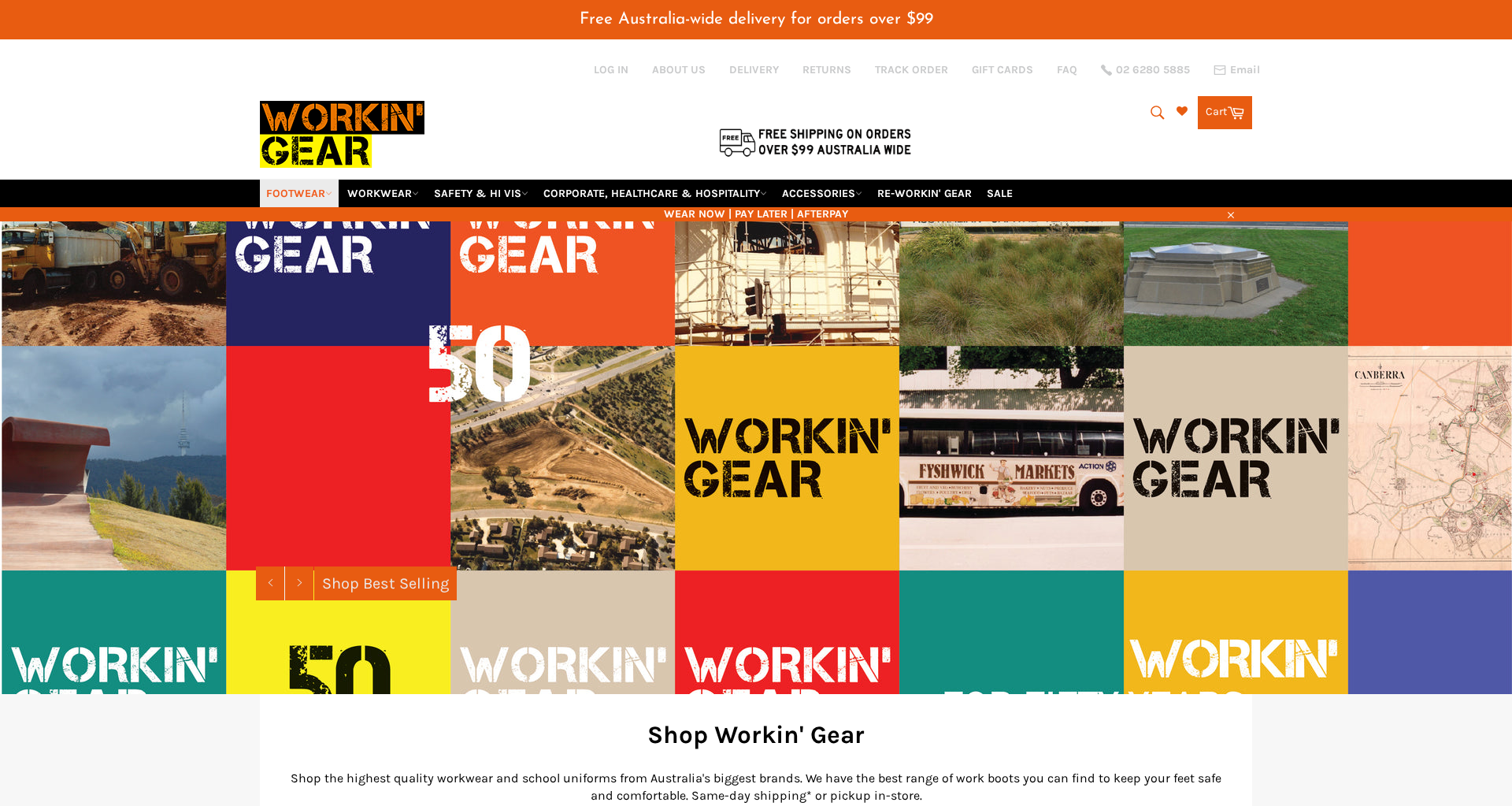
click at [290, 179] on link "FOOTWEAR" at bounding box center [299, 193] width 78 height 28
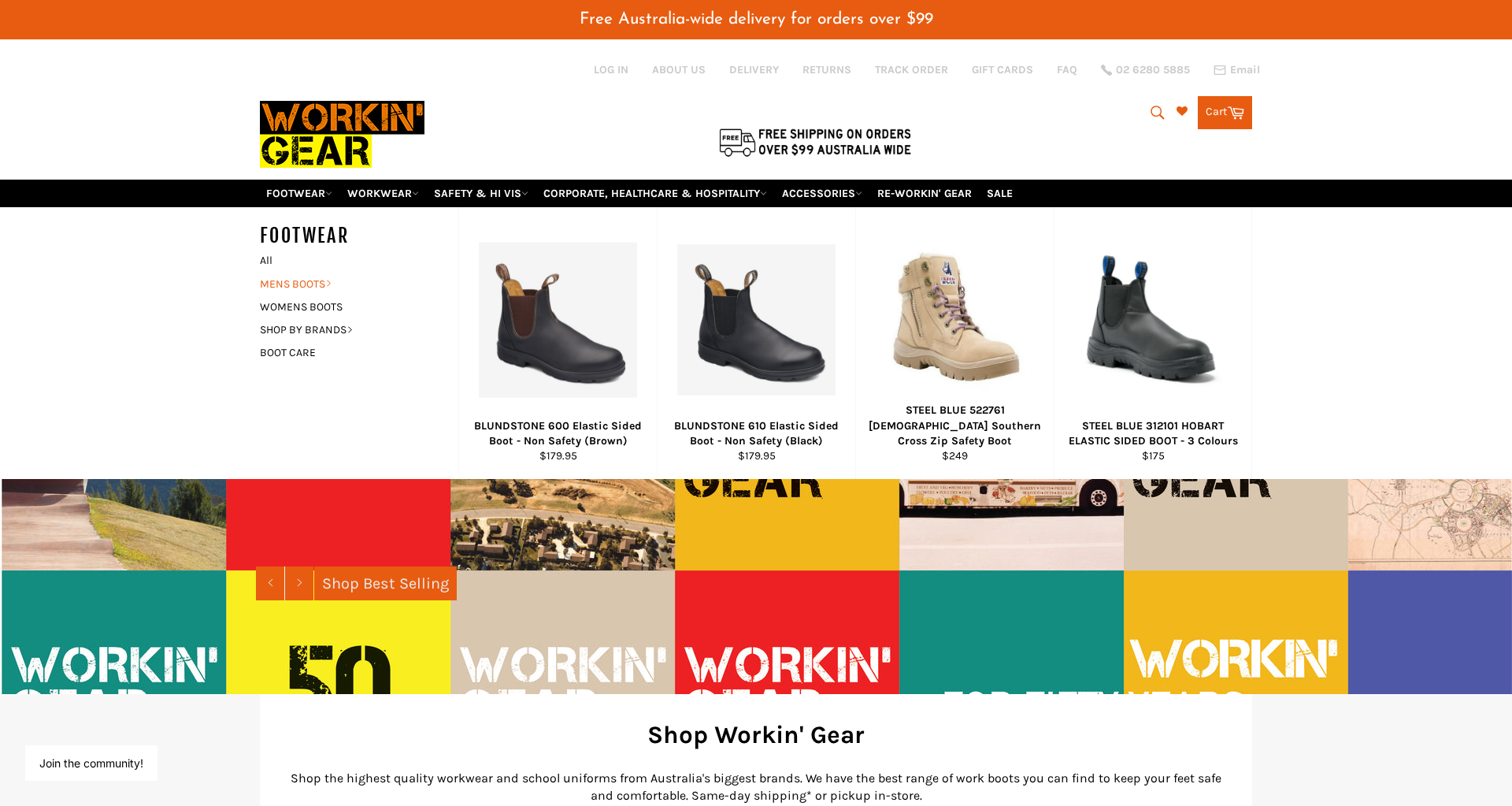
click at [291, 273] on link "MENS BOOTS" at bounding box center [347, 284] width 191 height 22
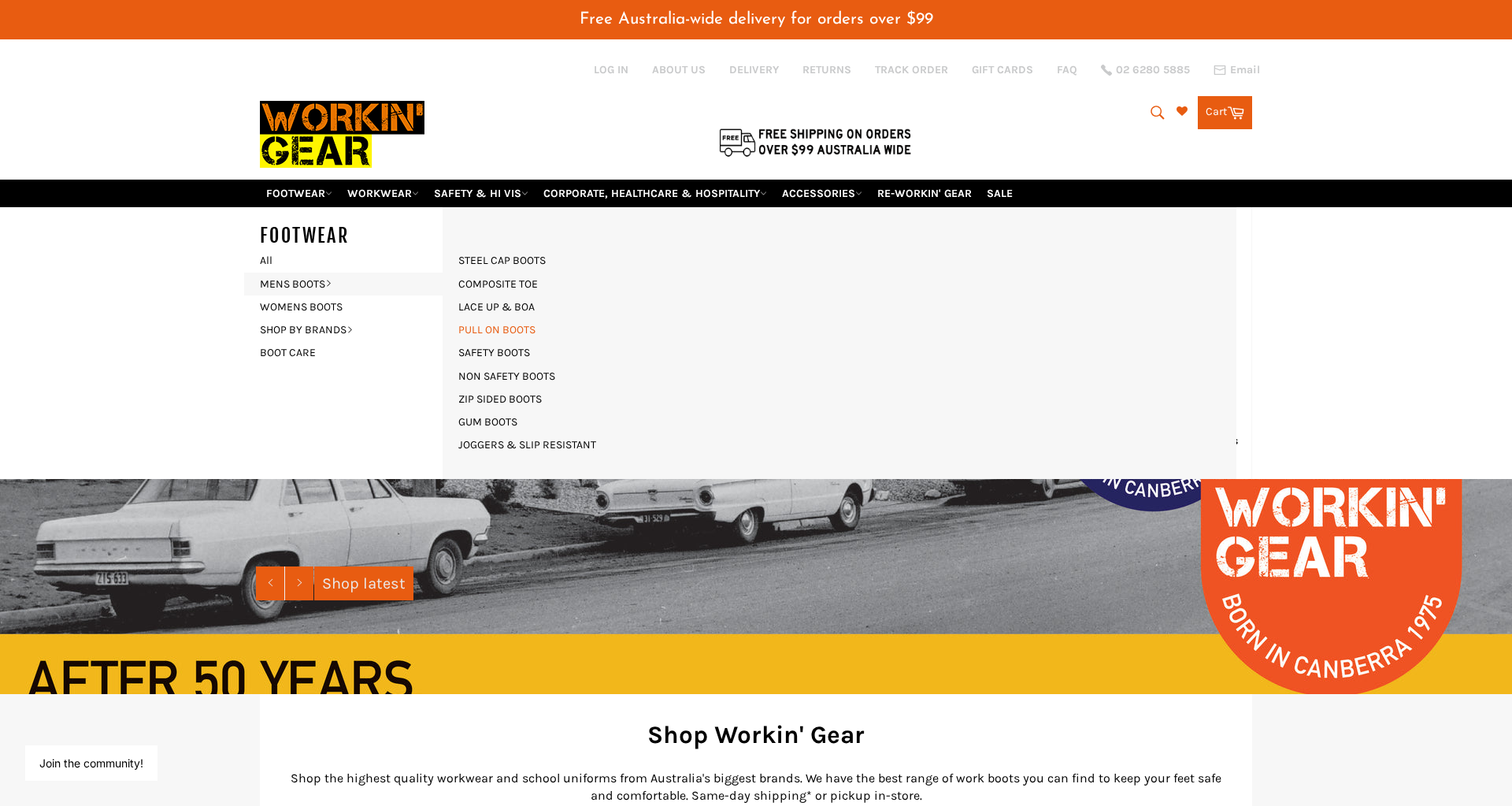
click at [496, 318] on link "PULL ON BOOTS" at bounding box center [496, 330] width 92 height 22
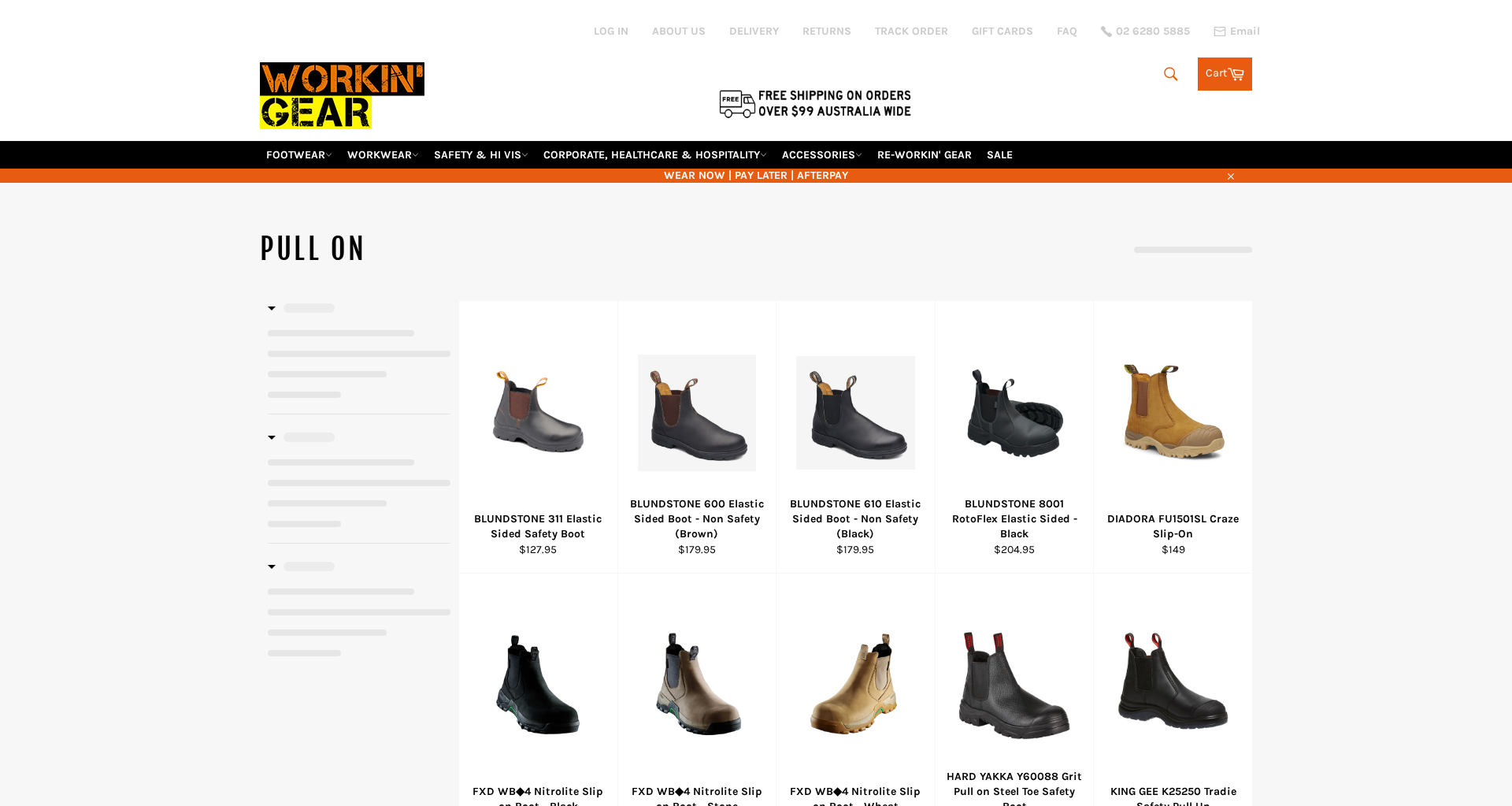
select select "**********"
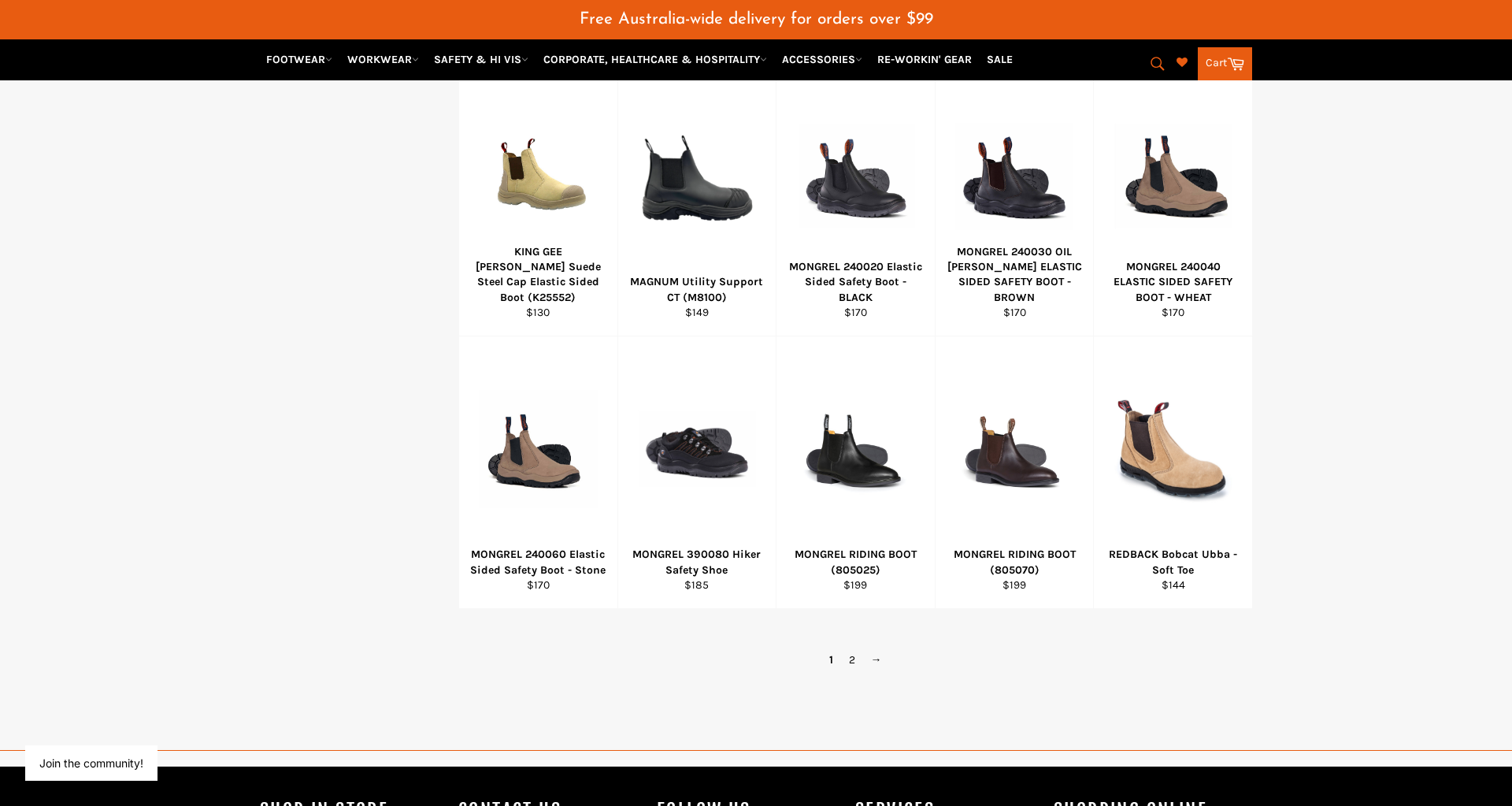
scroll to position [951, 0]
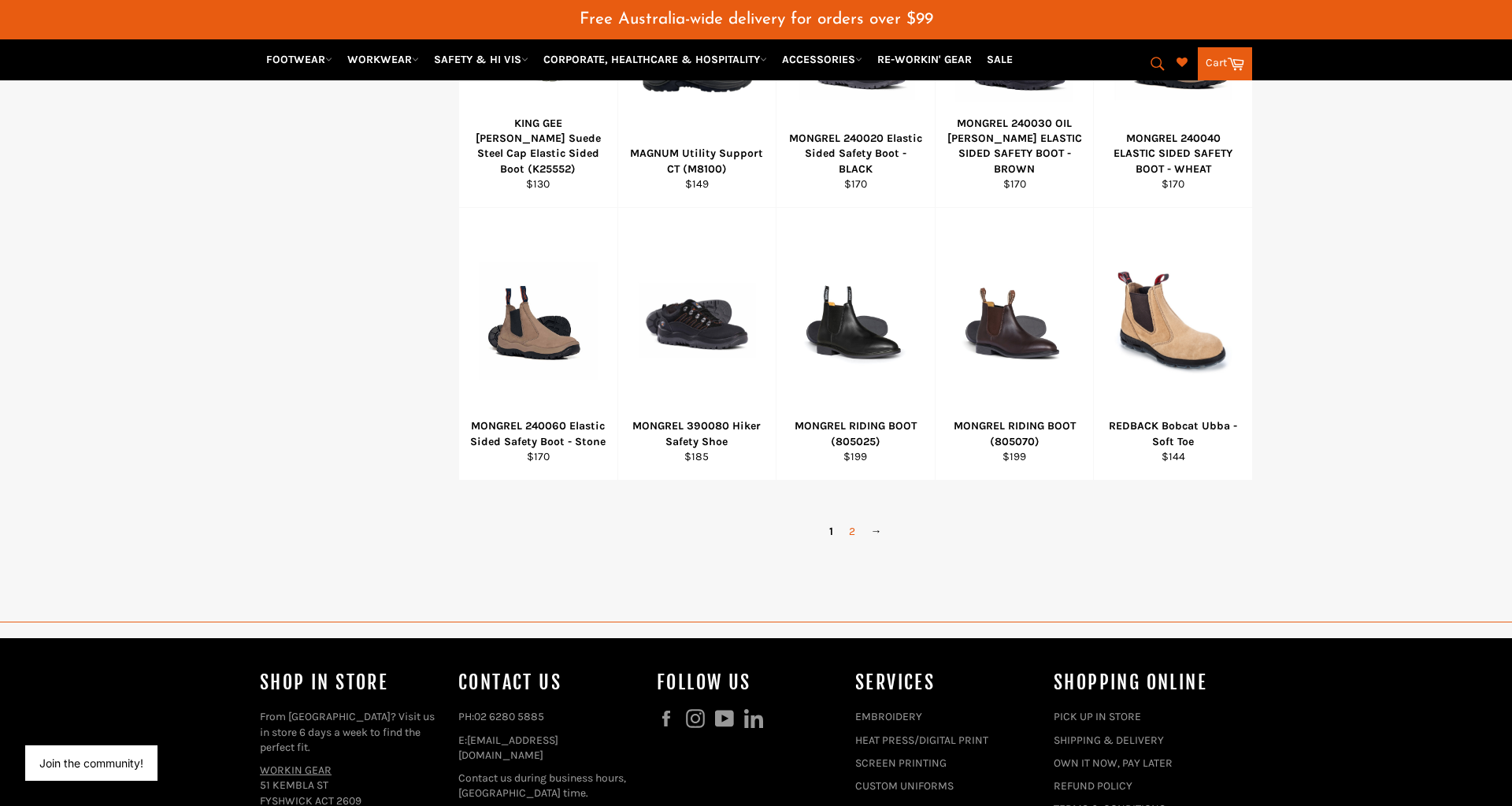
click at [852, 519] on link "2" at bounding box center [852, 530] width 22 height 22
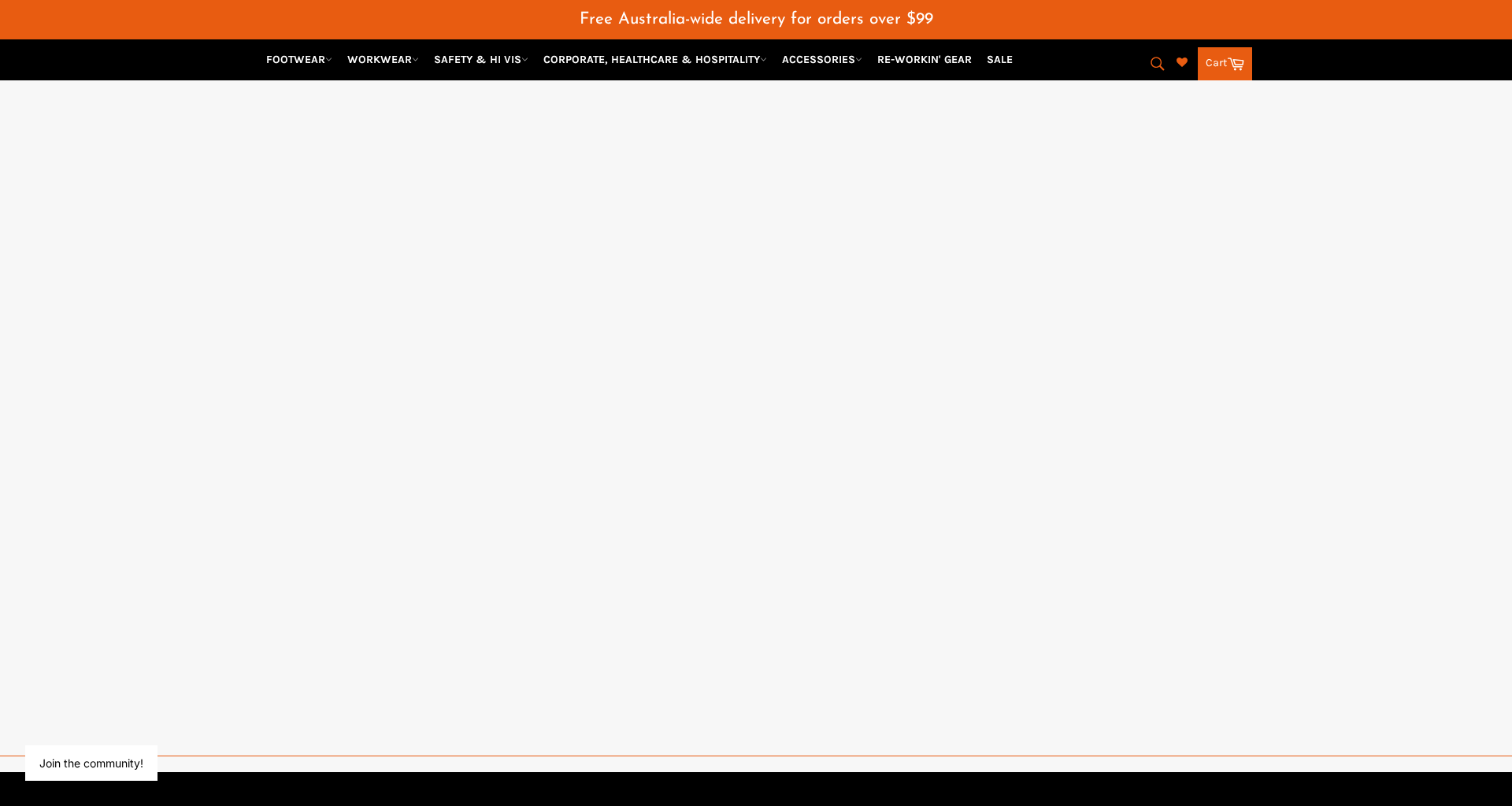
select select "**********"
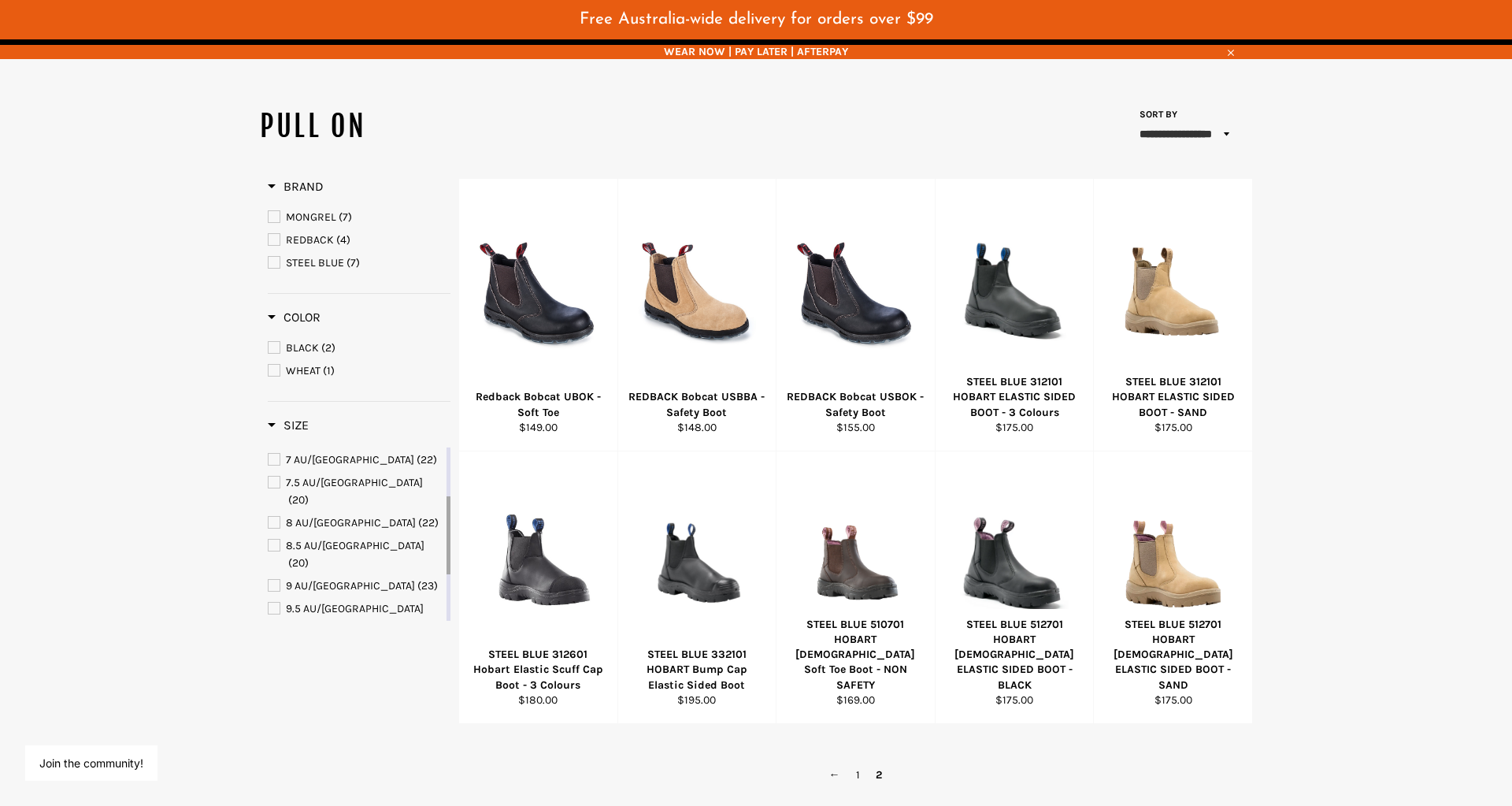
scroll to position [222, 0]
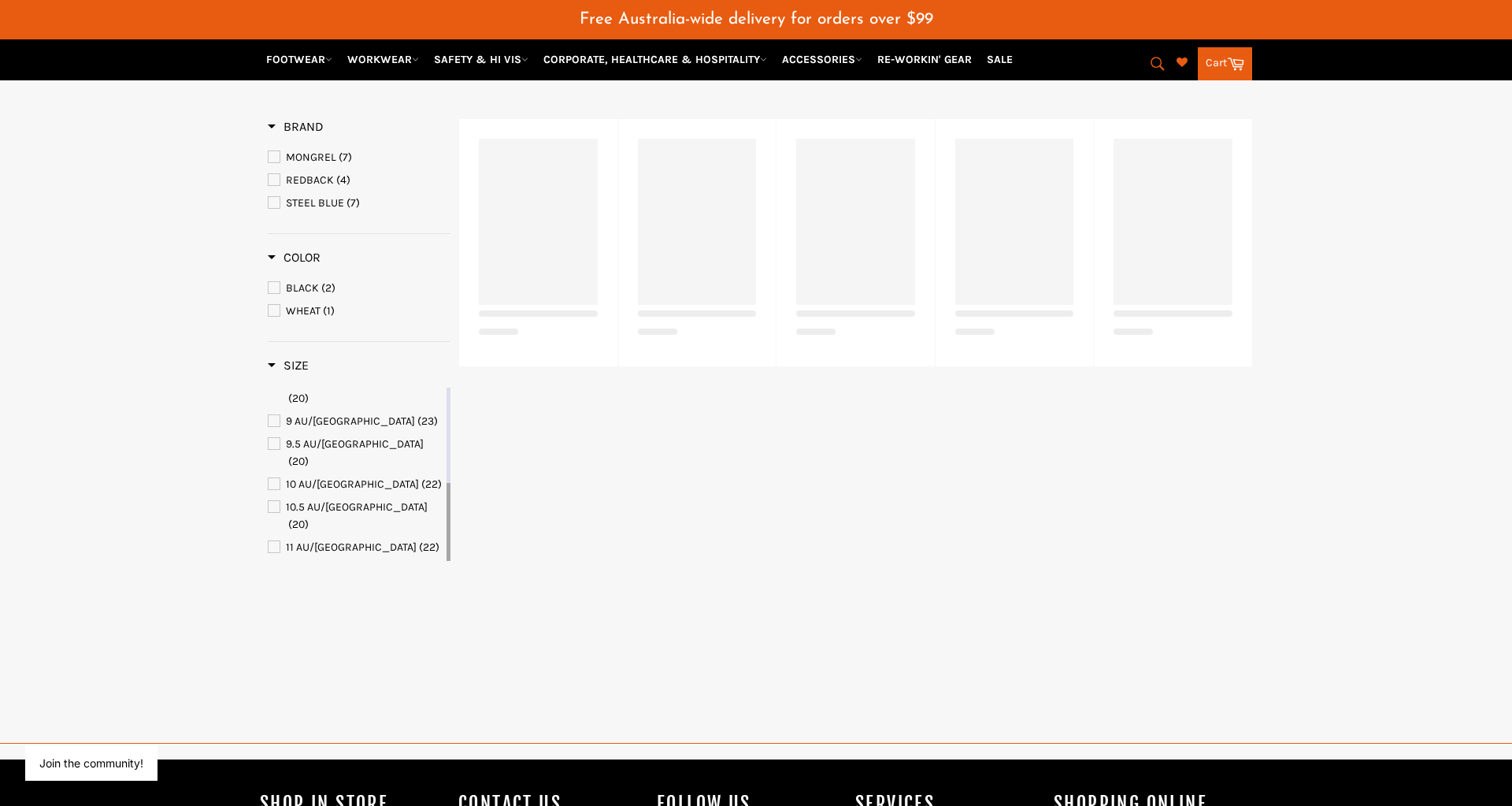
select select "**********"
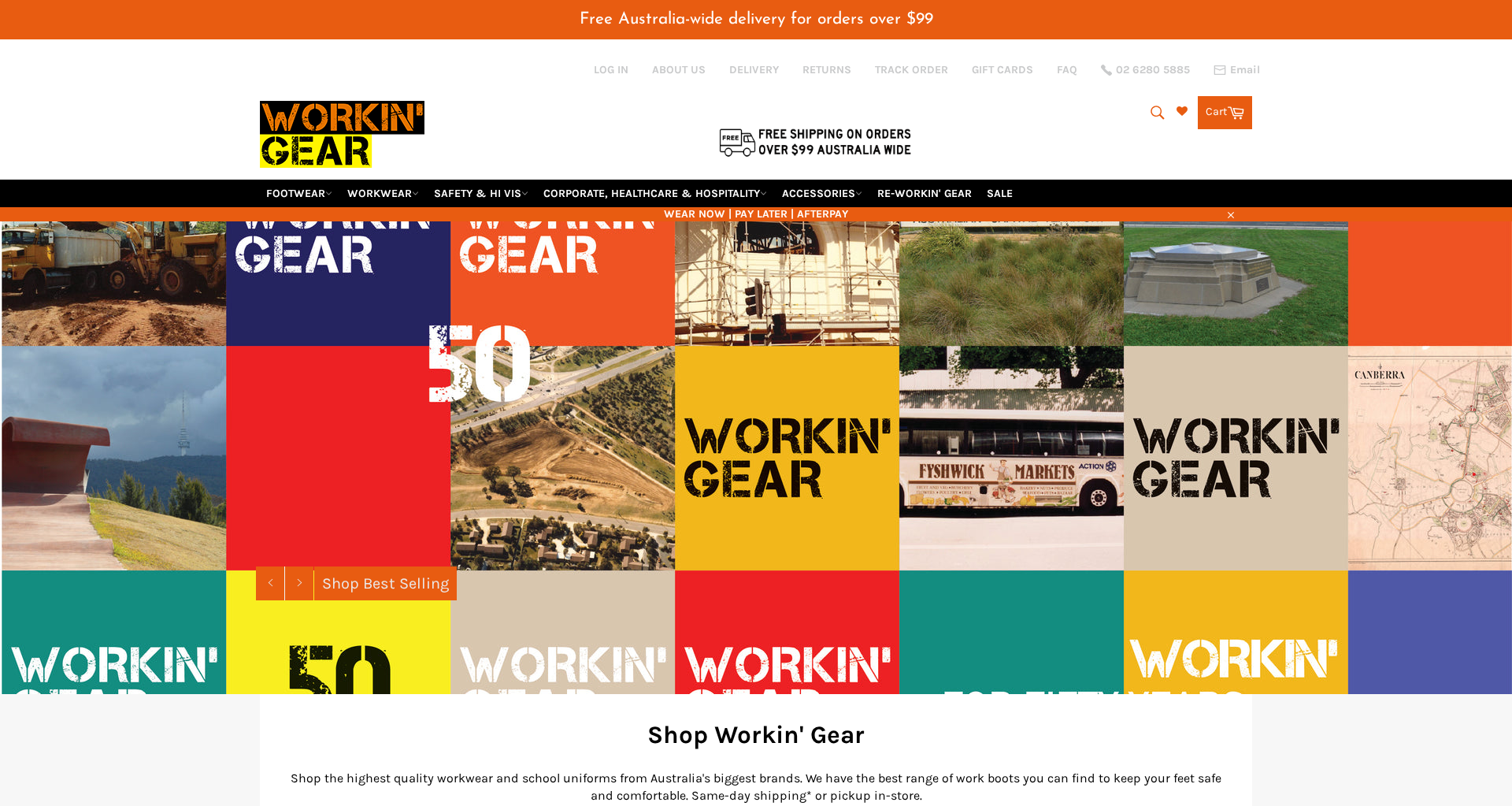
click at [158, 329] on img at bounding box center [756, 458] width 1512 height 473
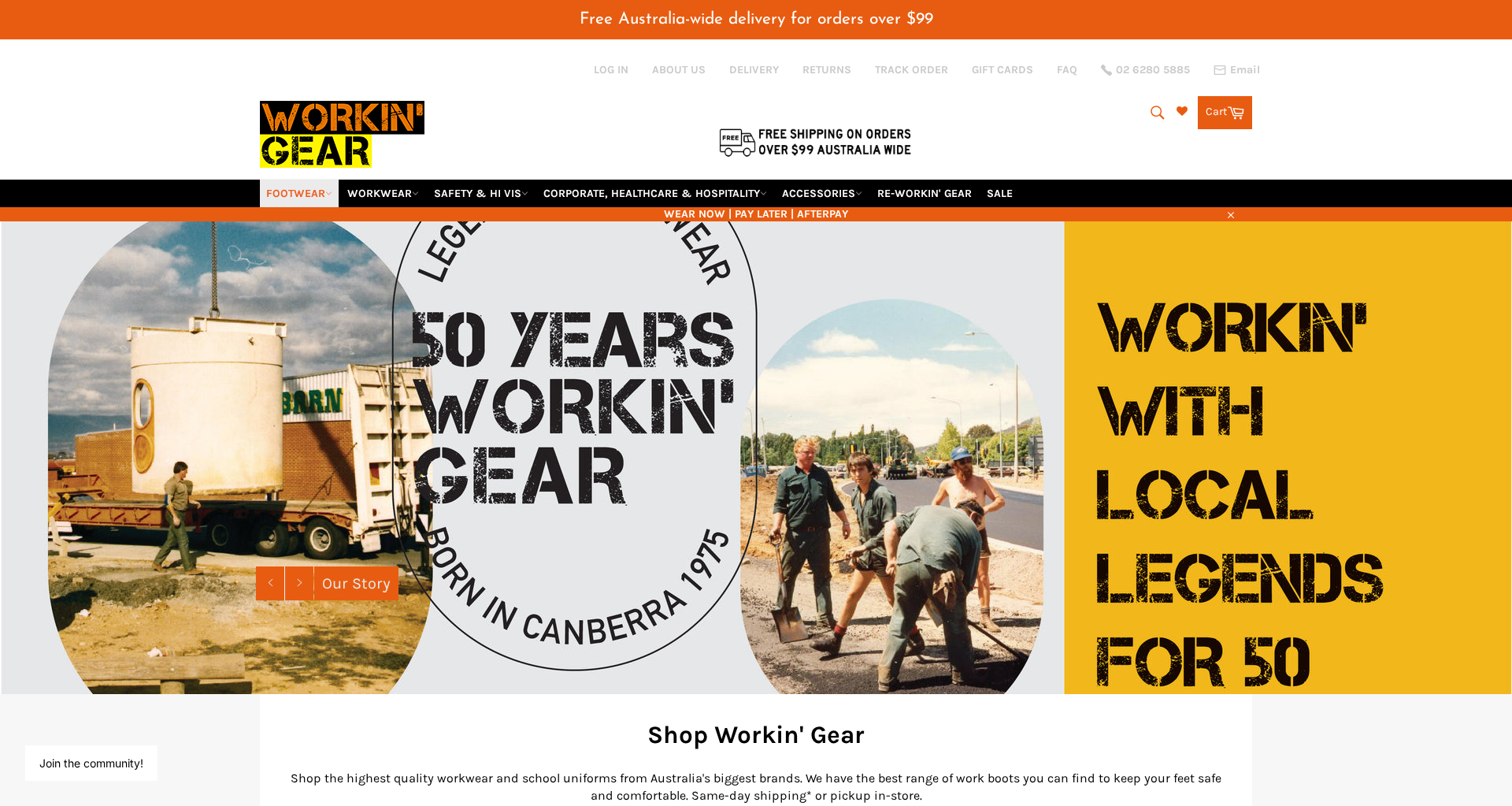
click at [330, 190] on icon at bounding box center [329, 193] width 7 height 7
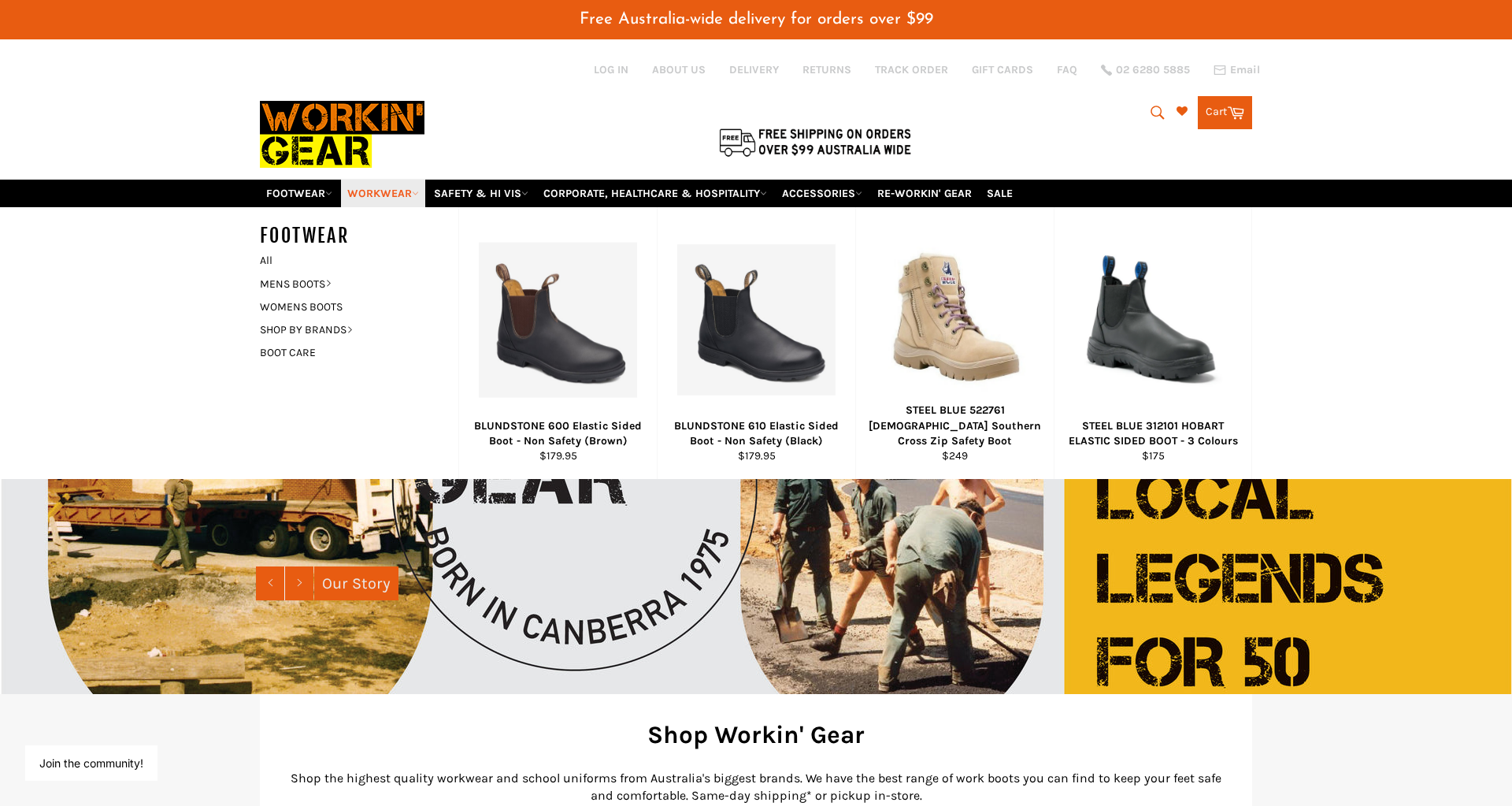
click at [418, 190] on icon at bounding box center [416, 193] width 7 height 7
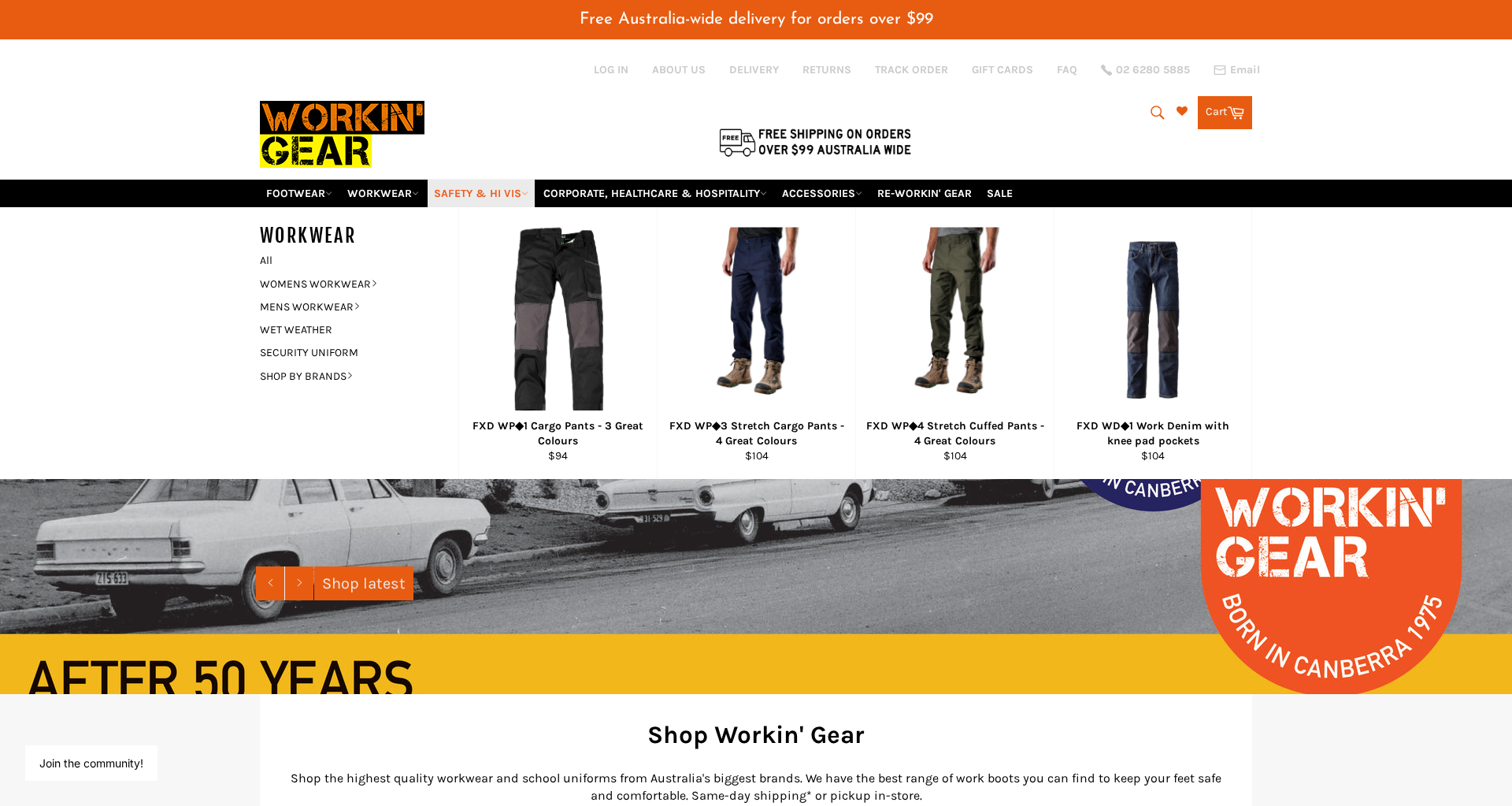
click at [529, 190] on icon at bounding box center [525, 193] width 7 height 7
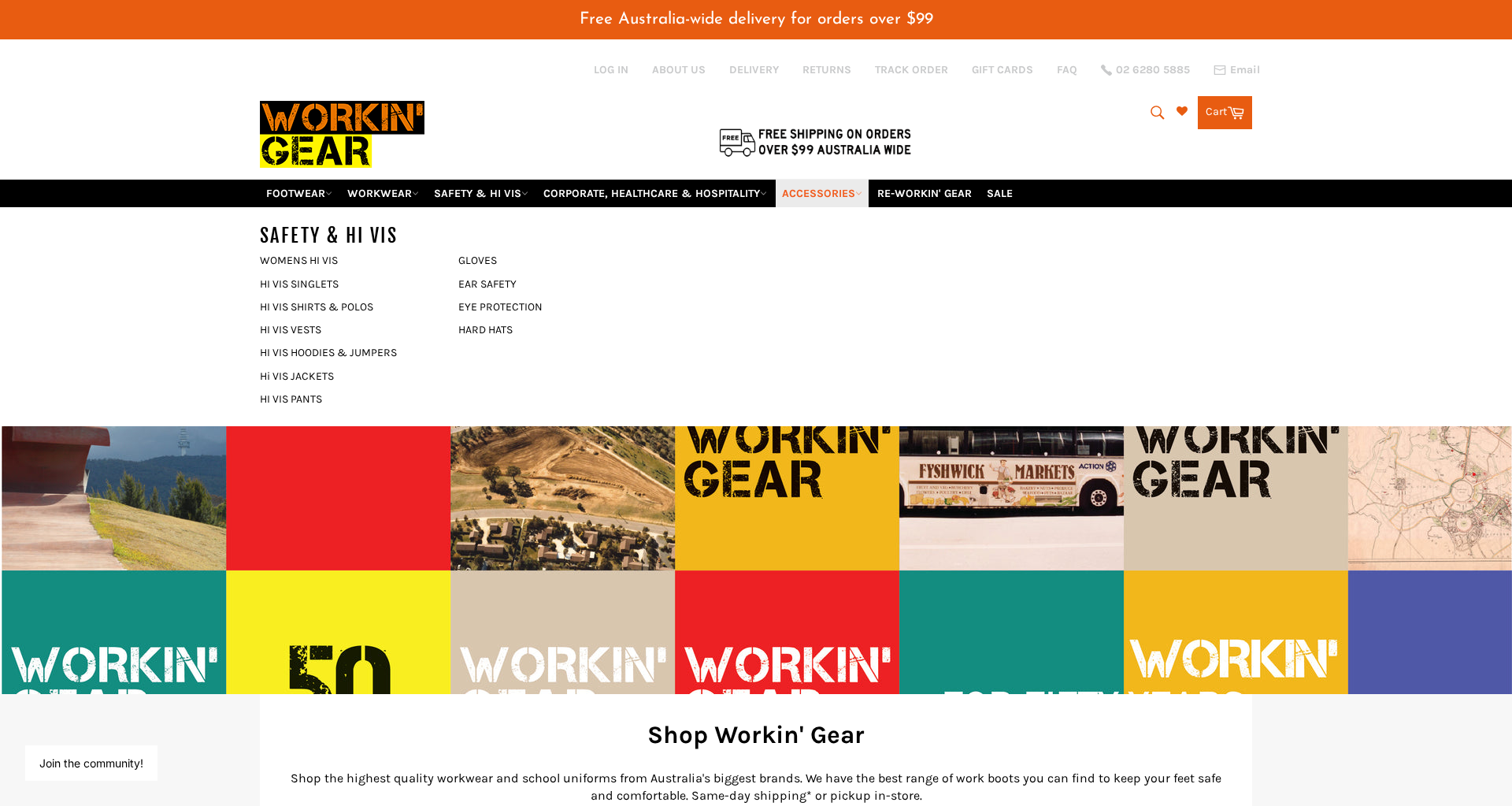
click at [841, 179] on link "ACCESSORIES" at bounding box center [821, 193] width 92 height 28
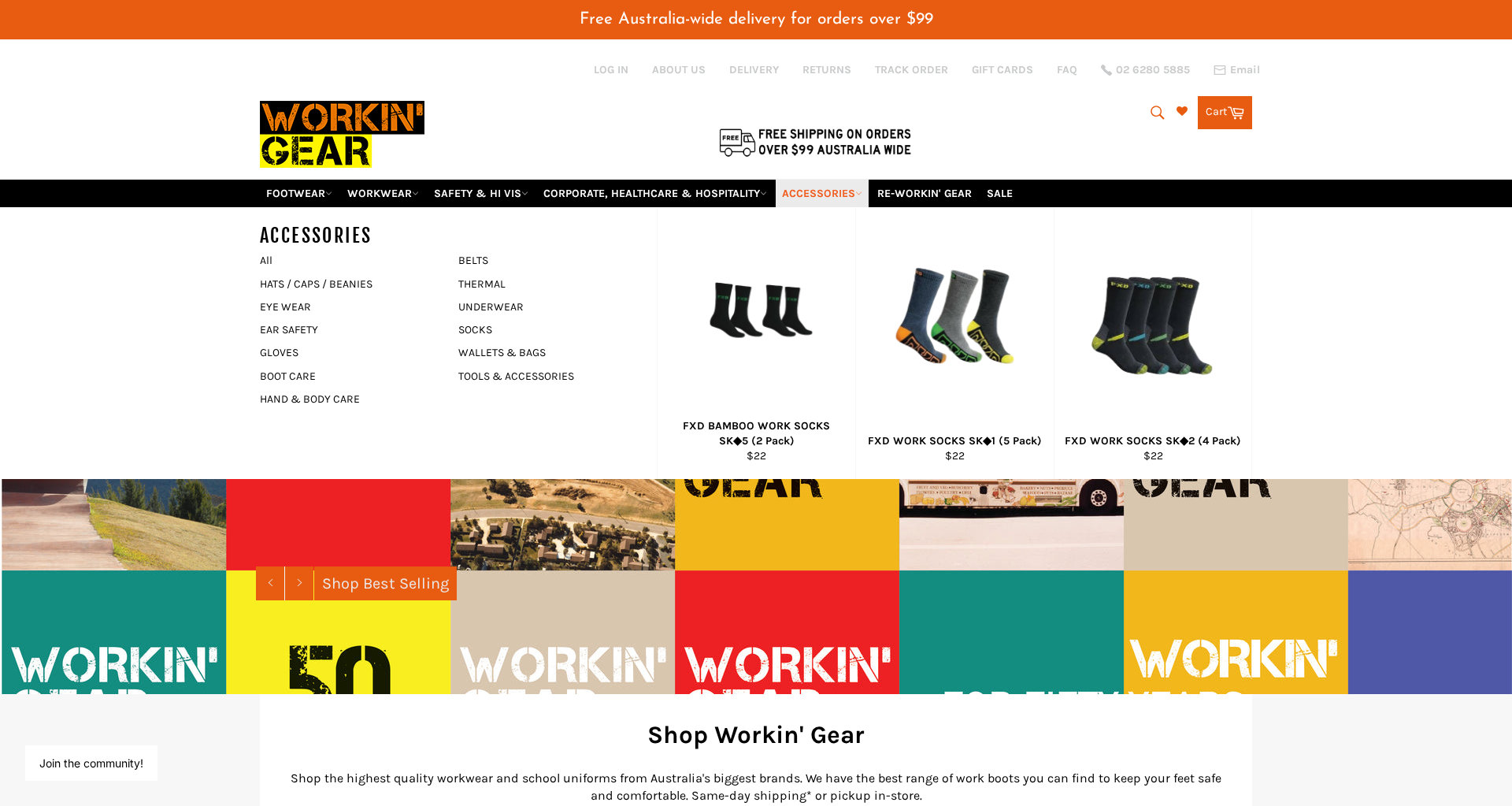
click at [862, 190] on icon at bounding box center [859, 193] width 7 height 7
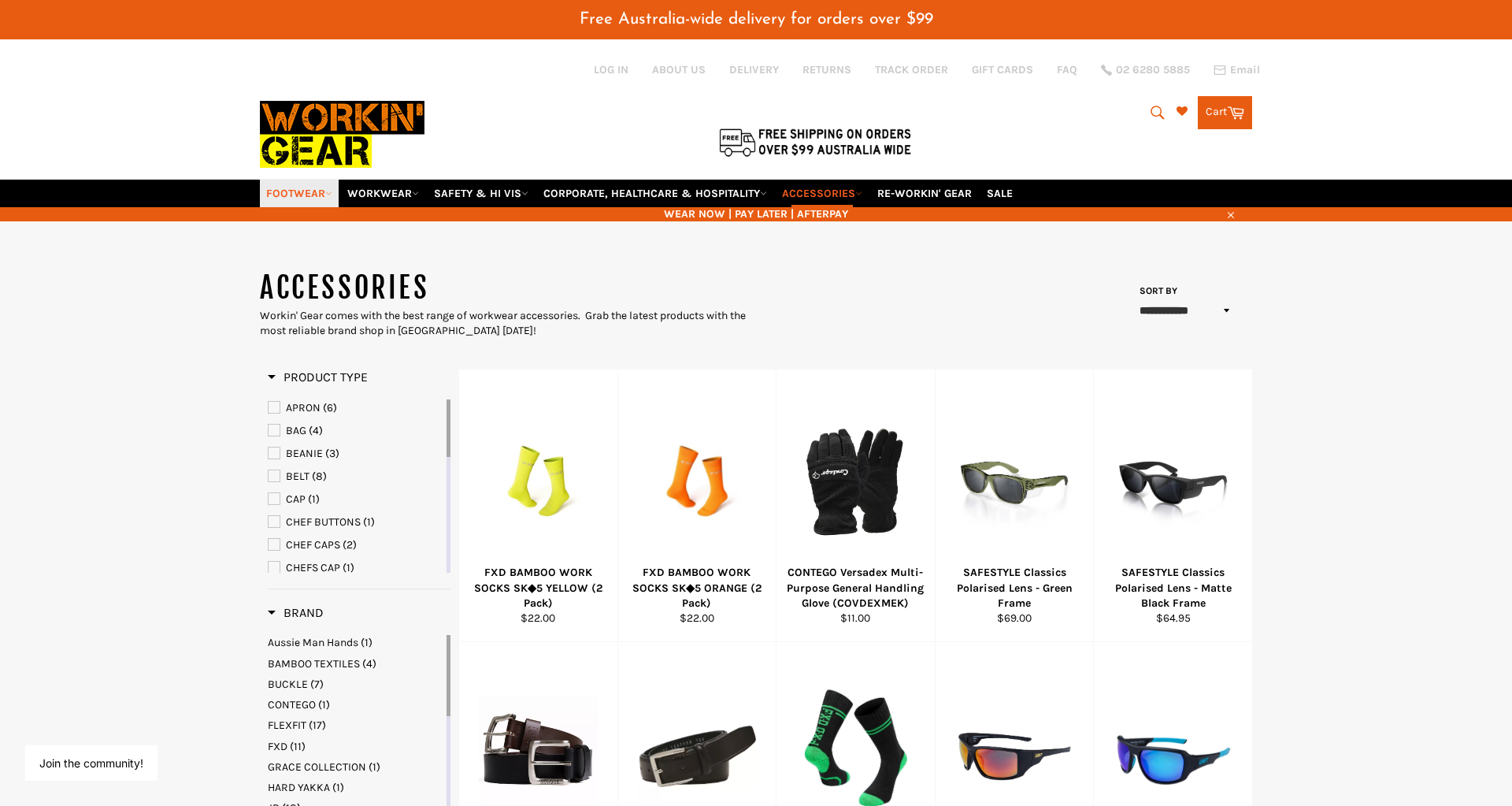
click at [290, 179] on link "FOOTWEAR" at bounding box center [299, 193] width 78 height 28
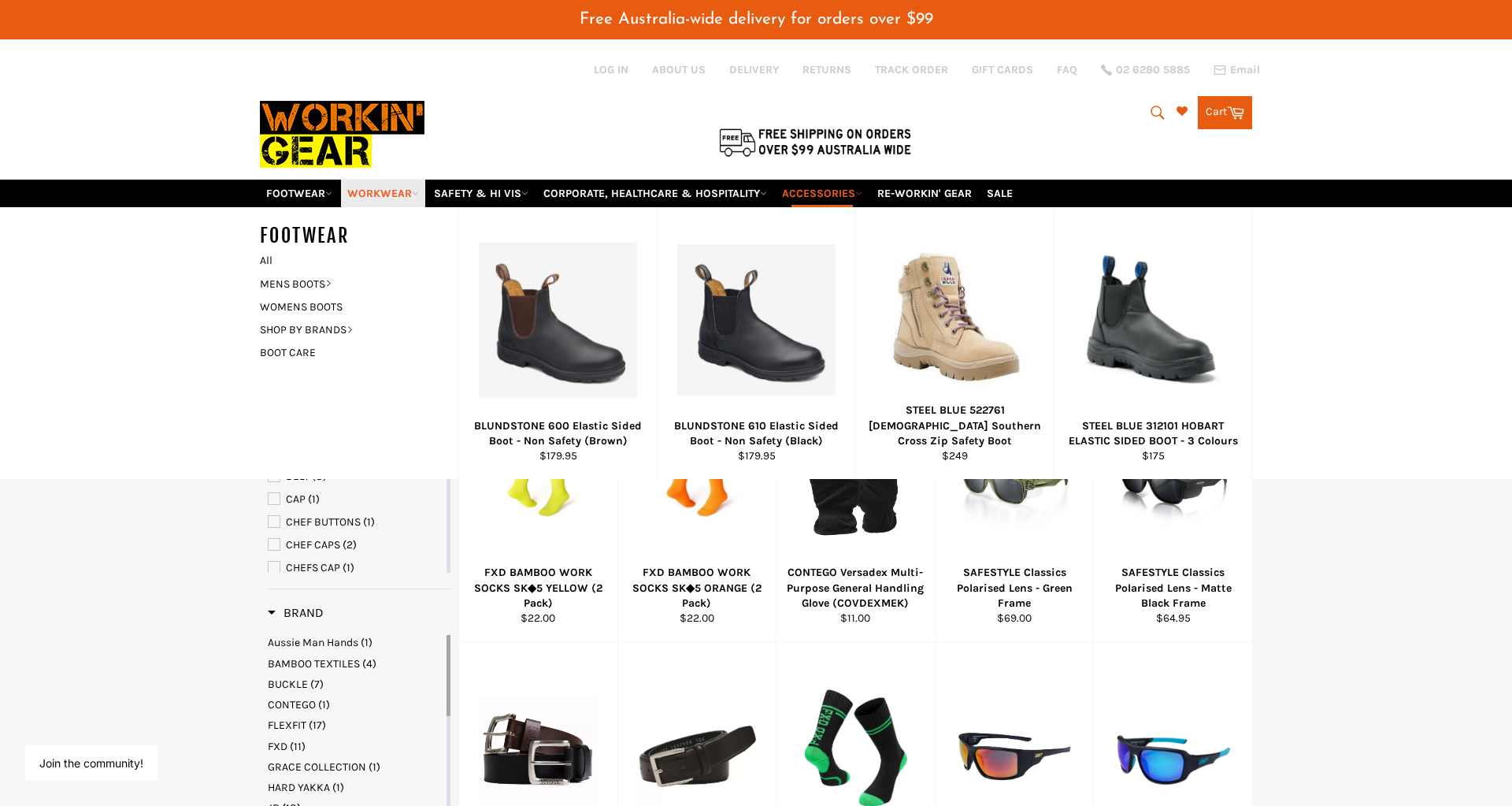
click at [377, 179] on link "WORKWEAR" at bounding box center [383, 193] width 84 height 28
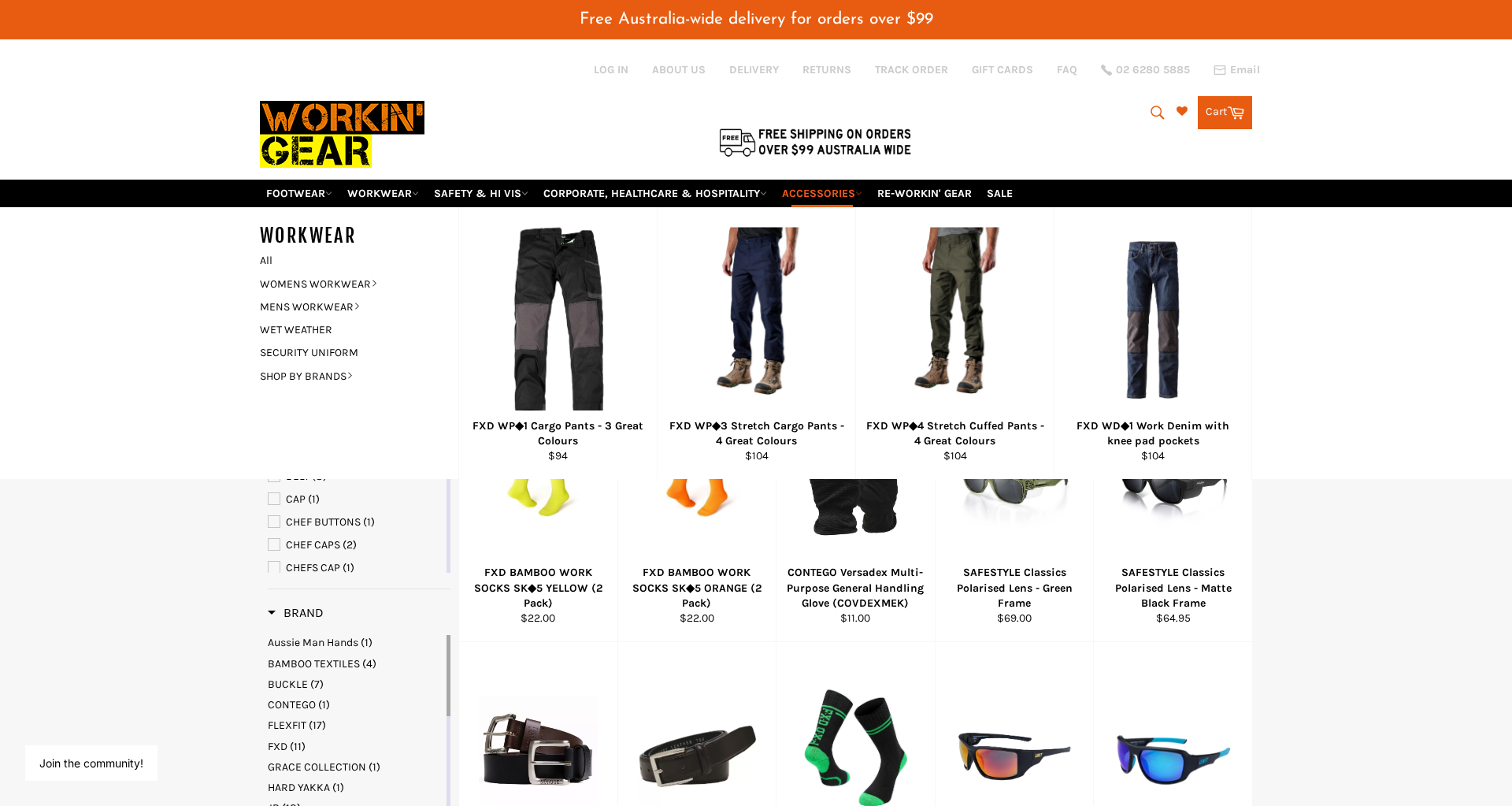
click at [300, 96] on img at bounding box center [342, 134] width 164 height 89
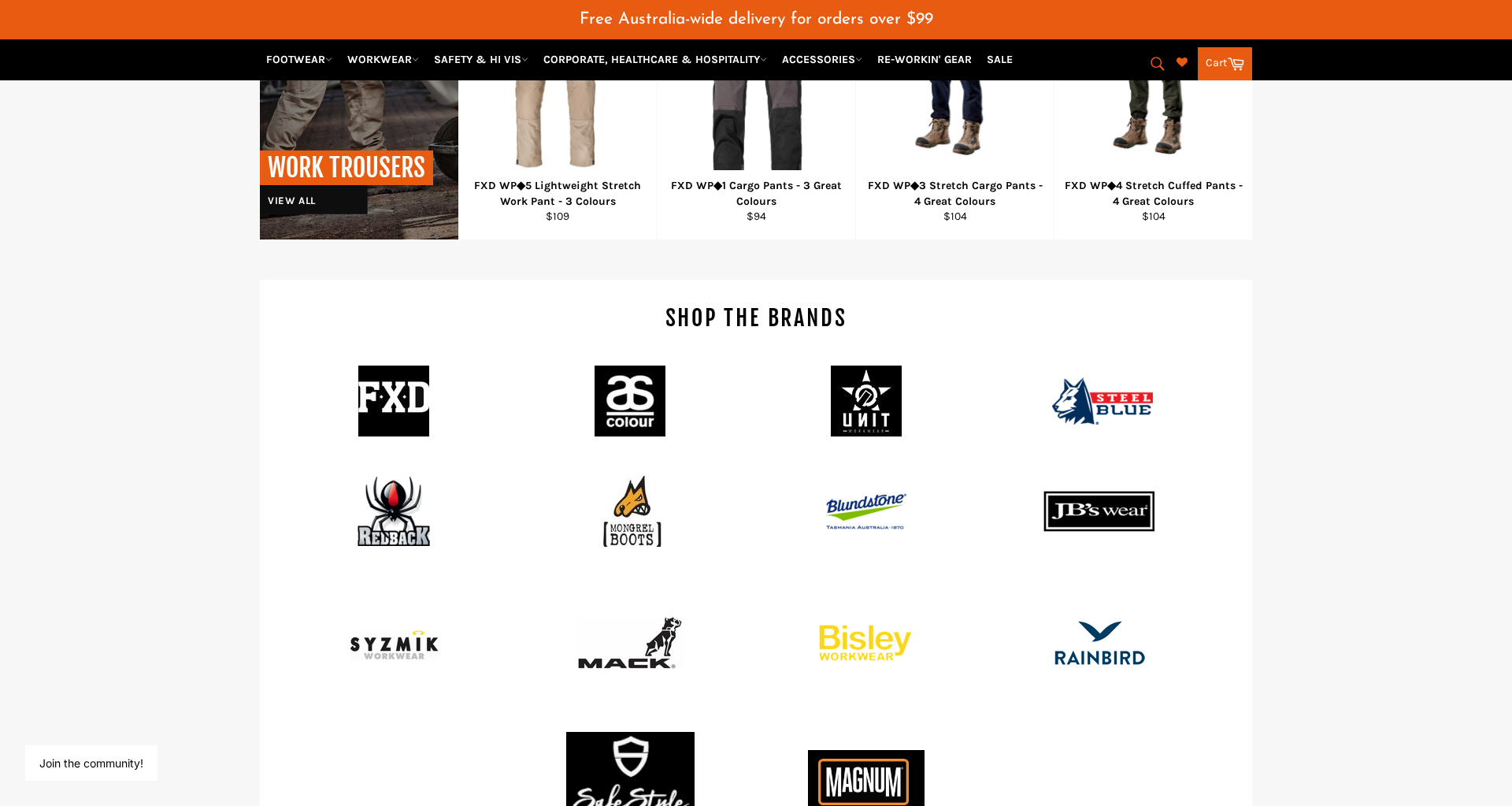
scroll to position [1677, 0]
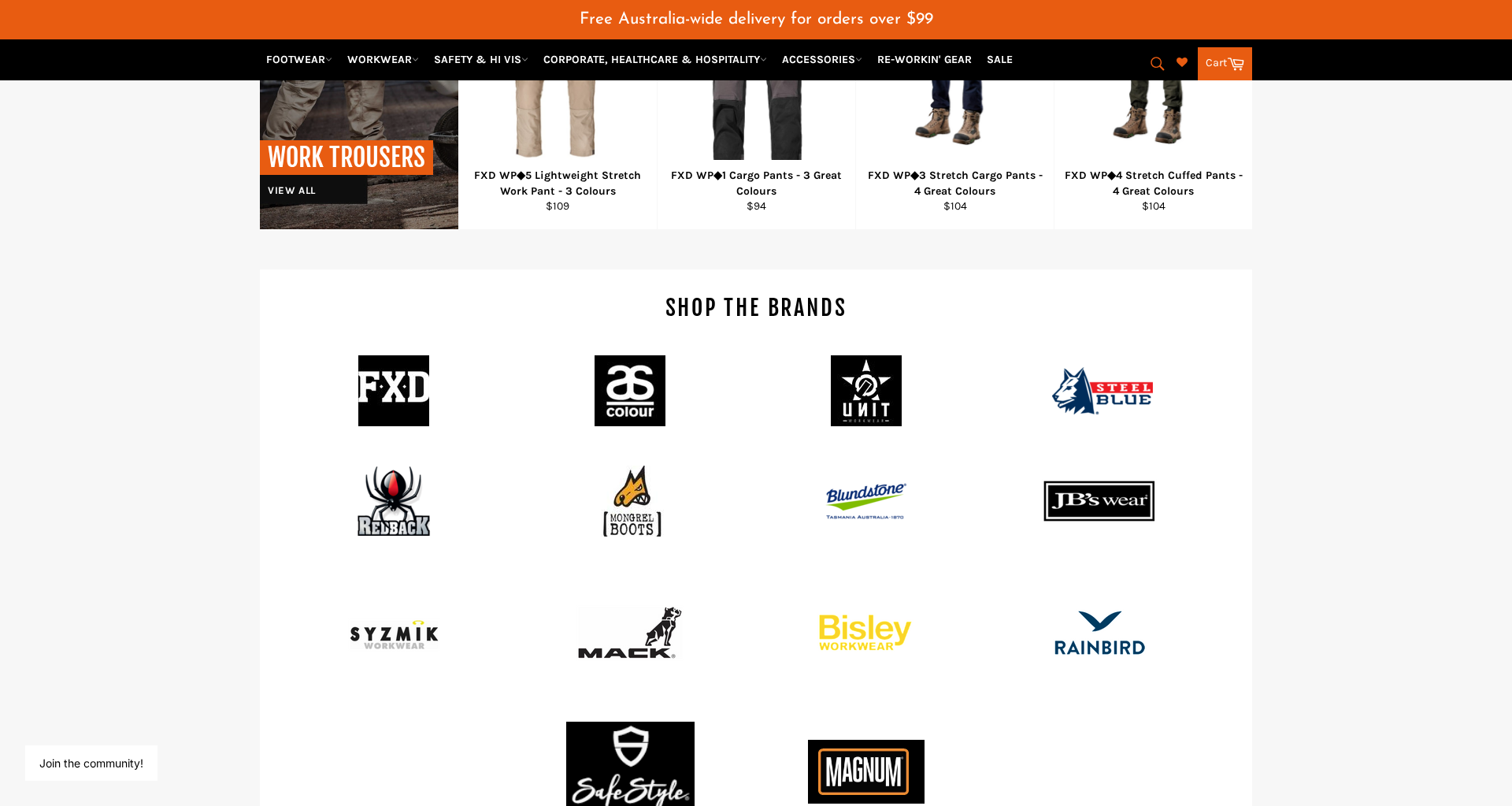
click at [393, 364] on img at bounding box center [394, 390] width 71 height 71
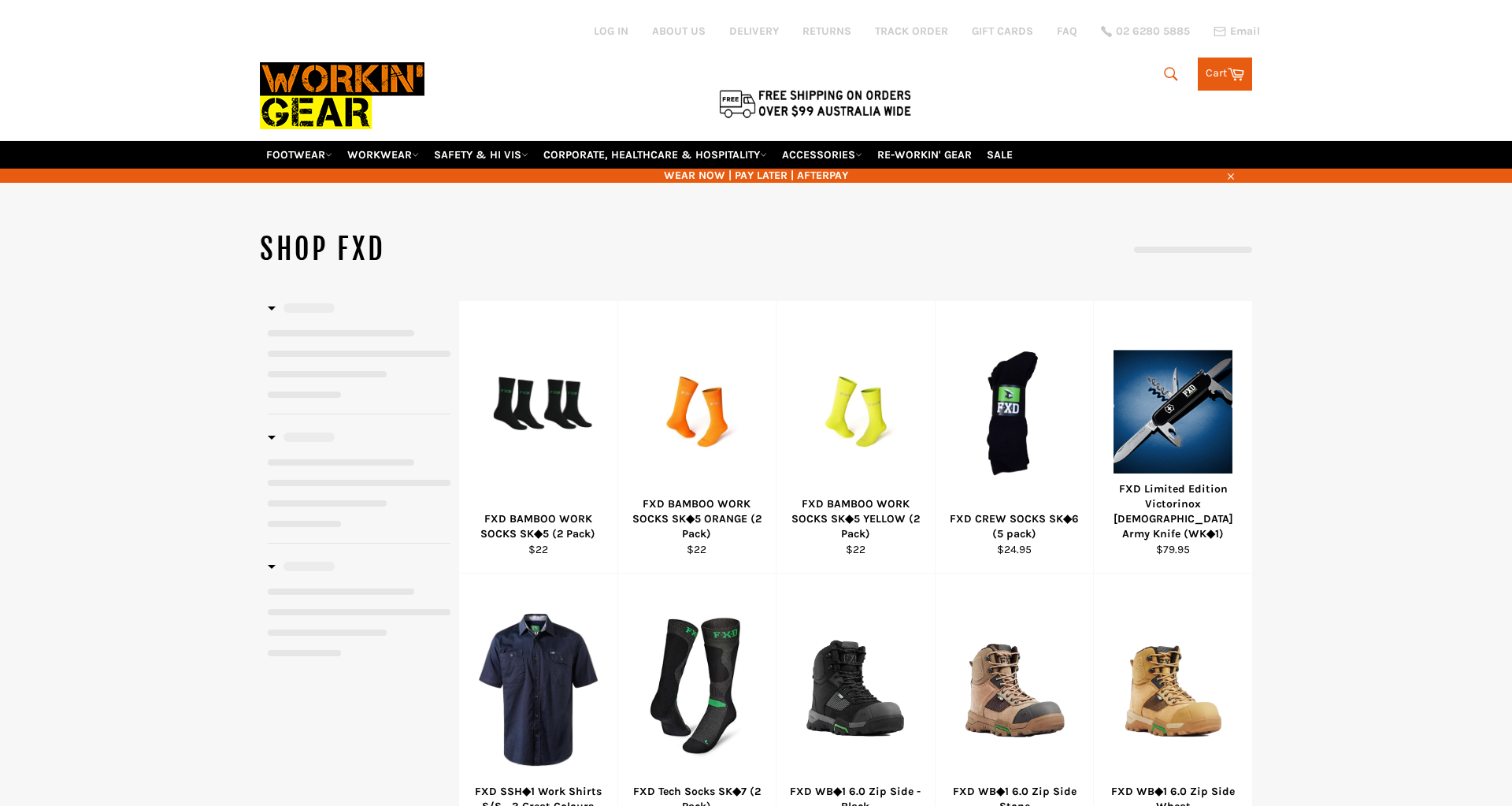
select select "**********"
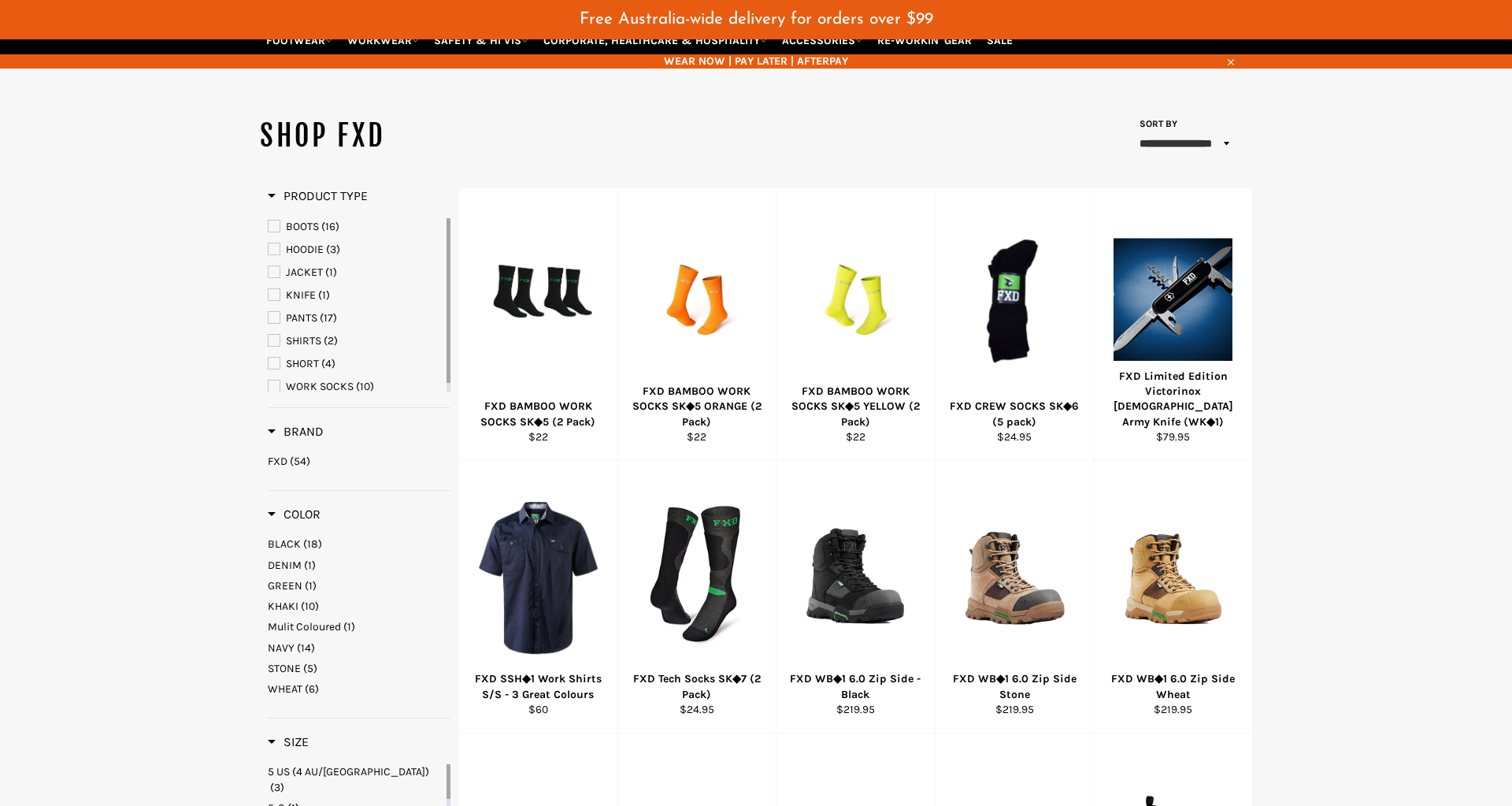
scroll to position [152, 0]
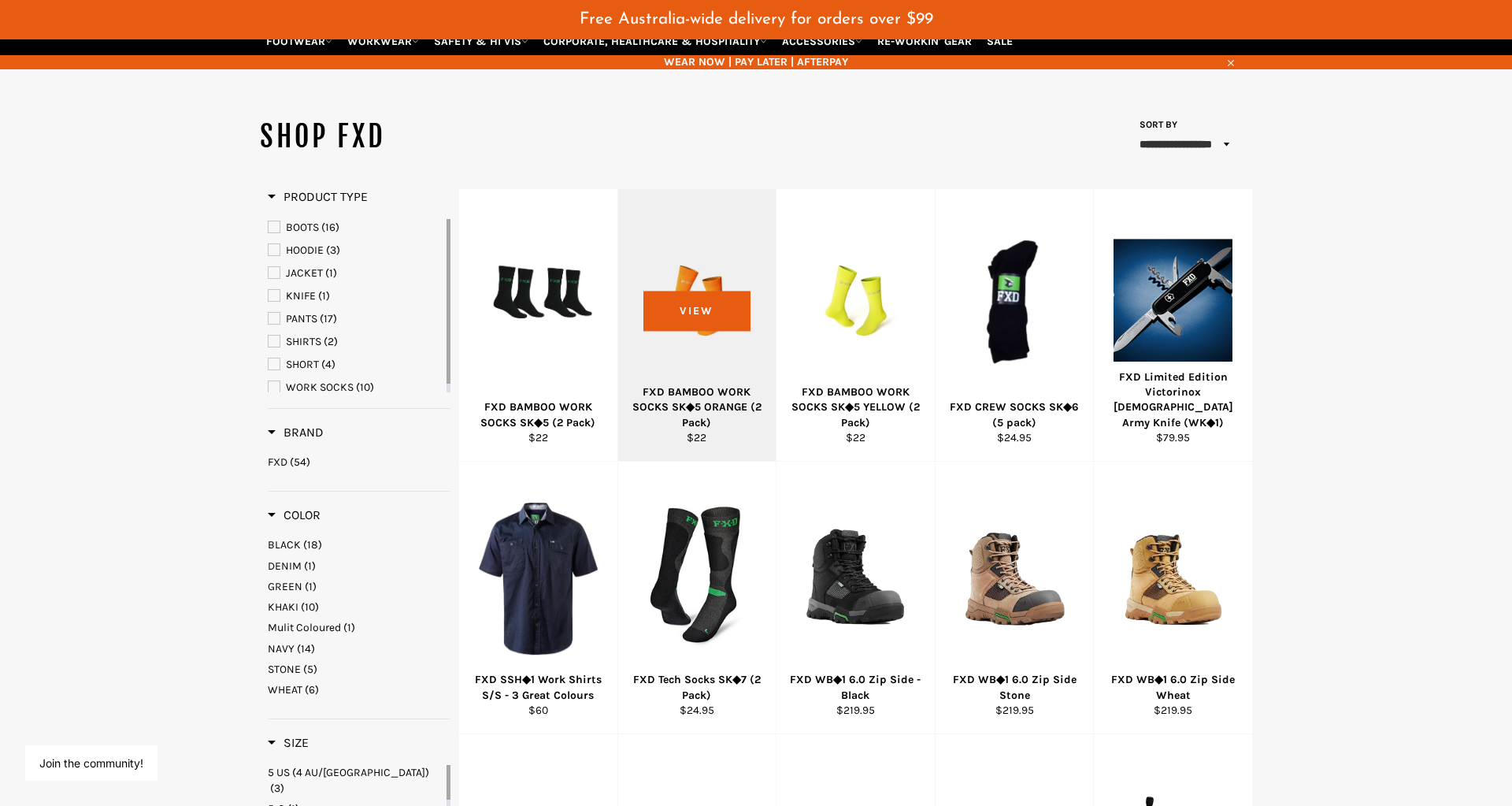
click at [689, 244] on div "View" at bounding box center [697, 324] width 158 height 272
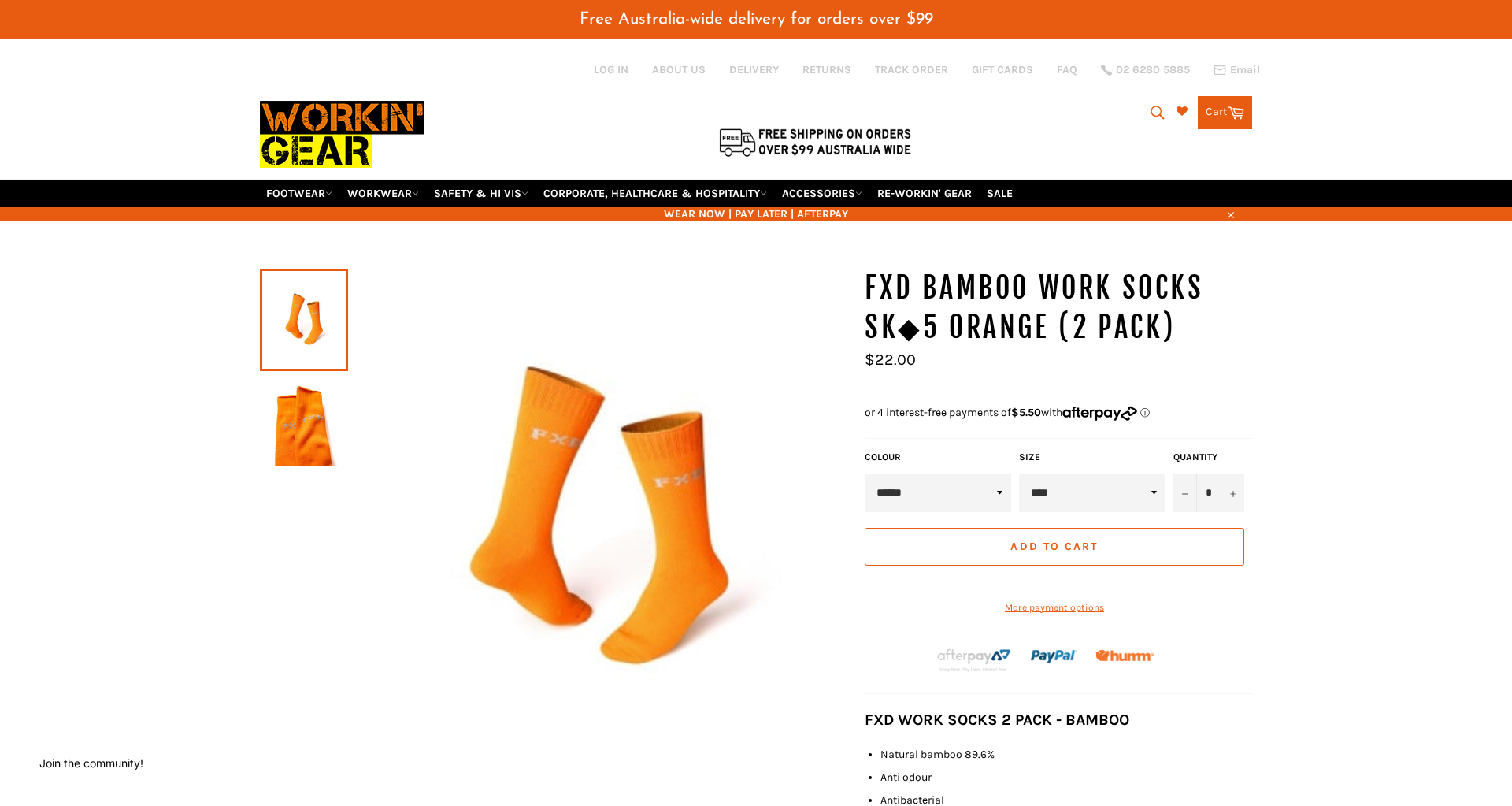
click at [301, 403] on img at bounding box center [304, 422] width 73 height 87
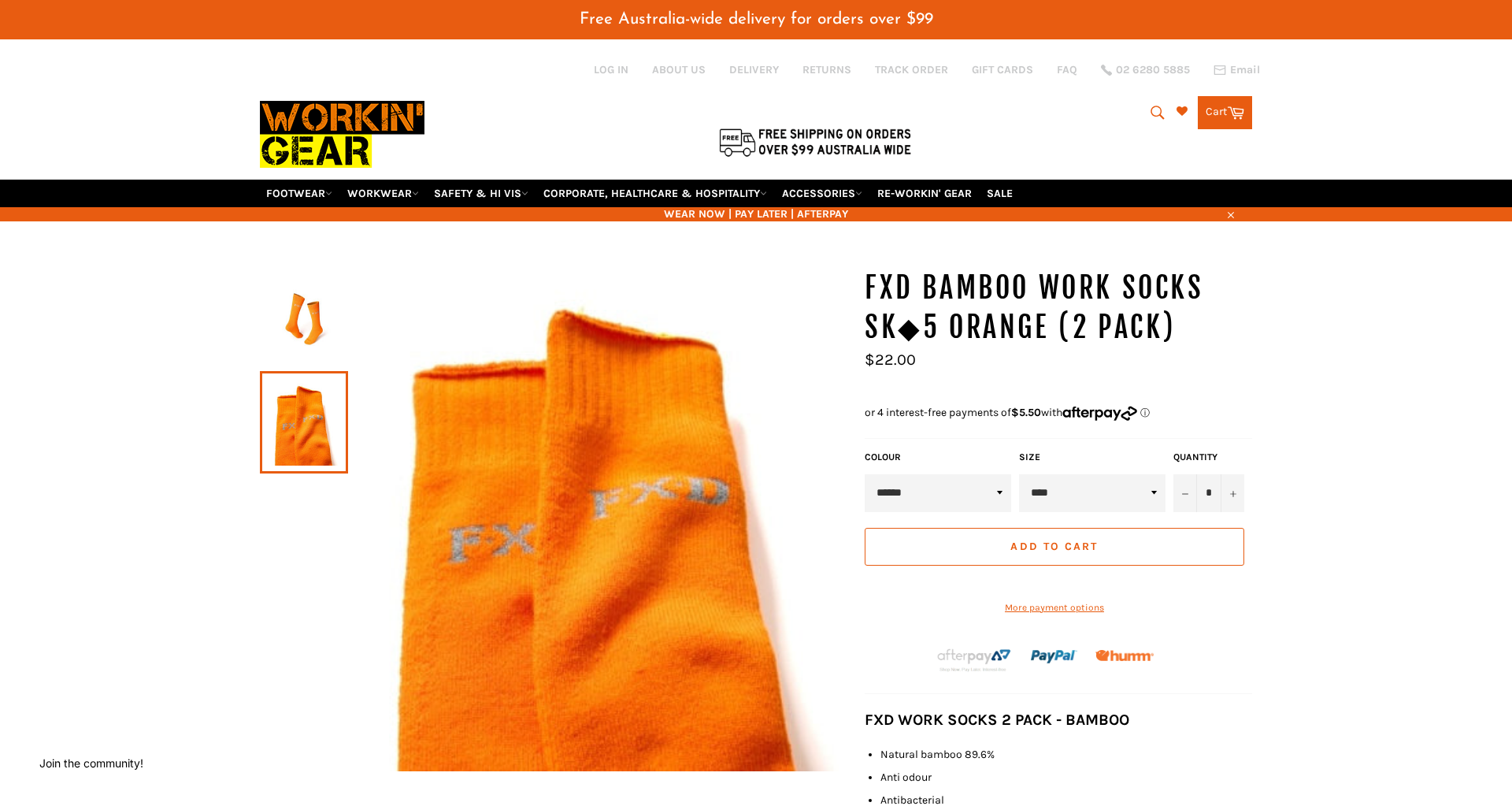
click at [303, 299] on img at bounding box center [304, 319] width 73 height 87
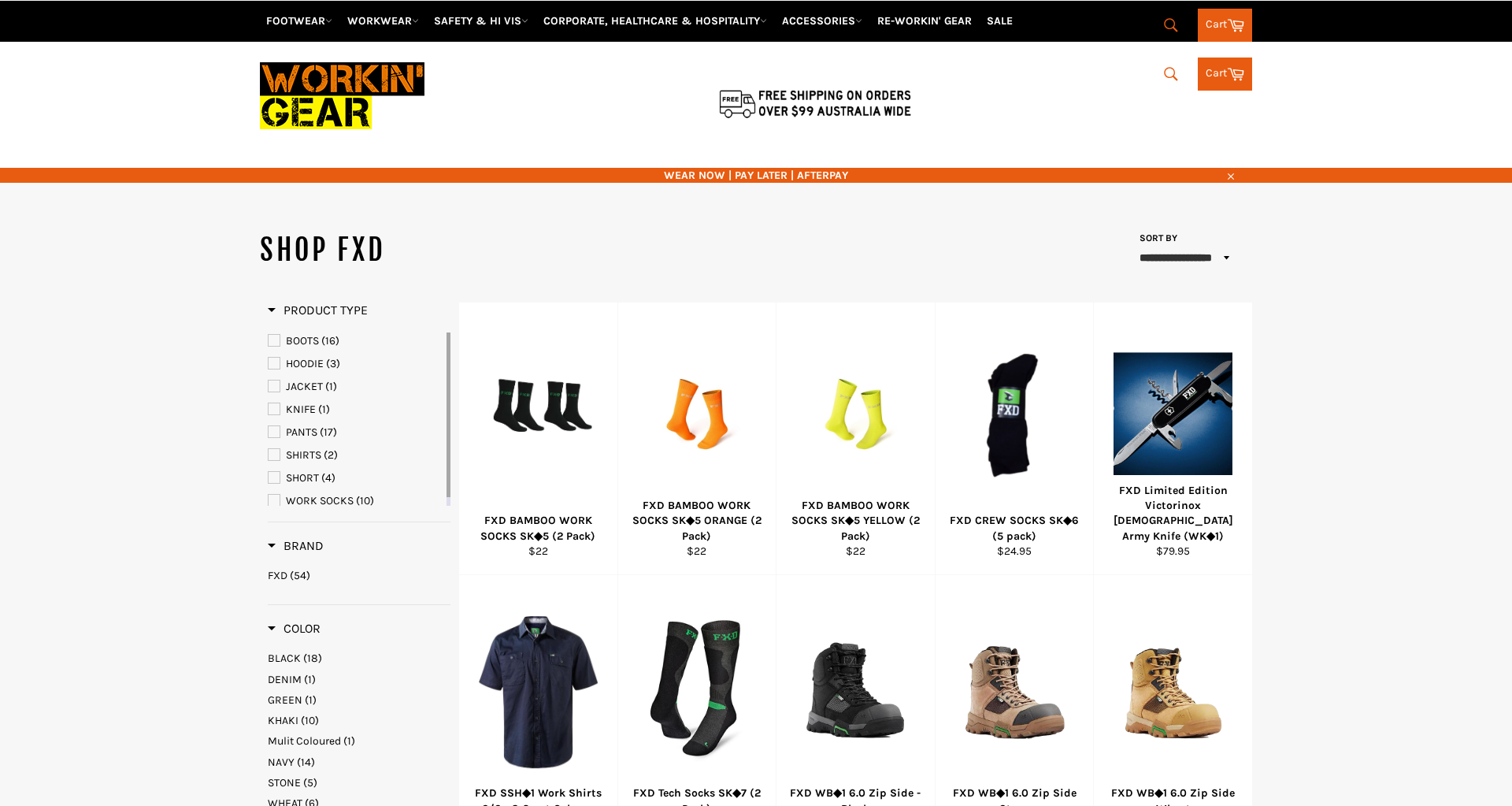
select select "**********"
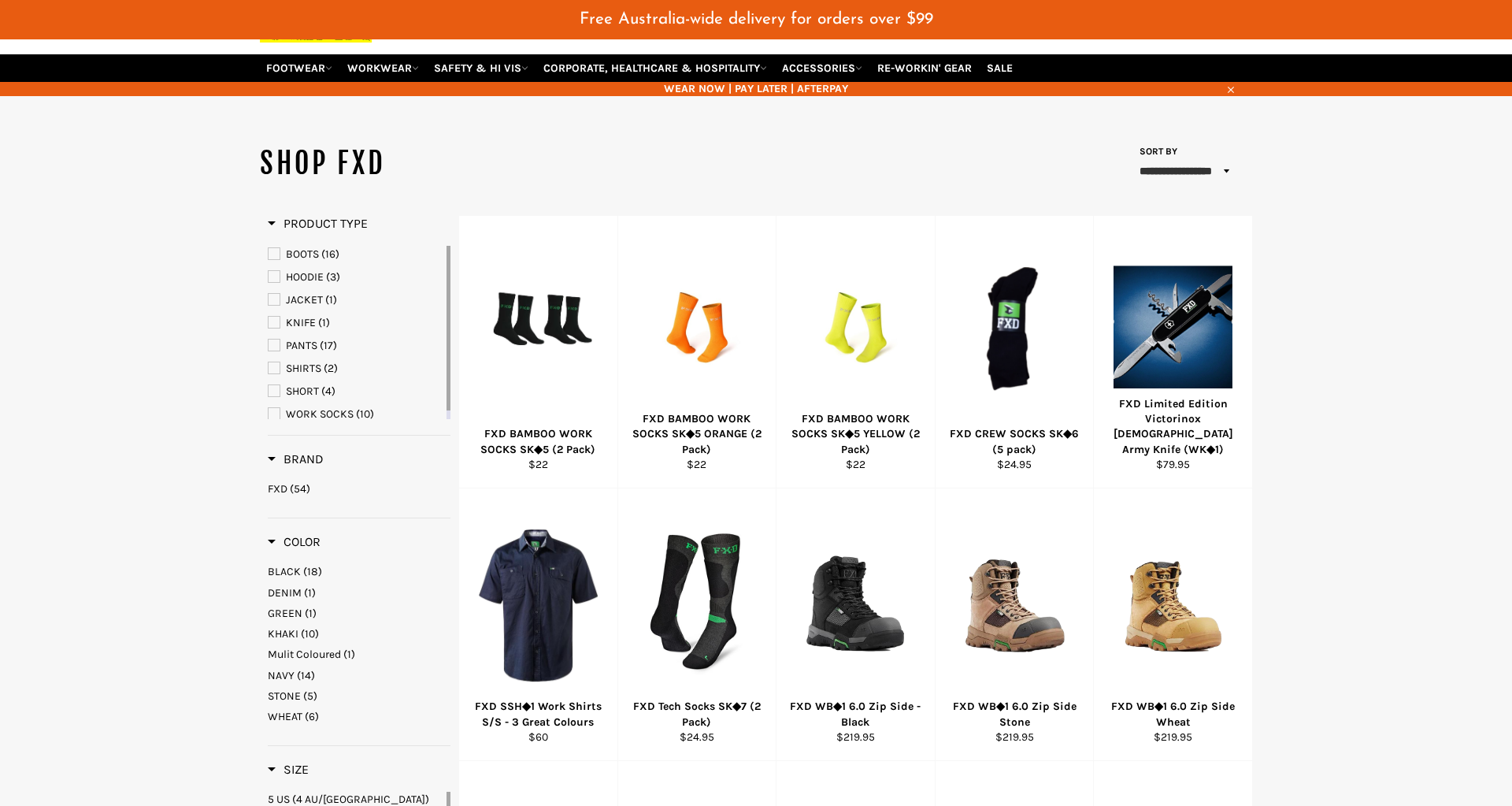
scroll to position [124, 0]
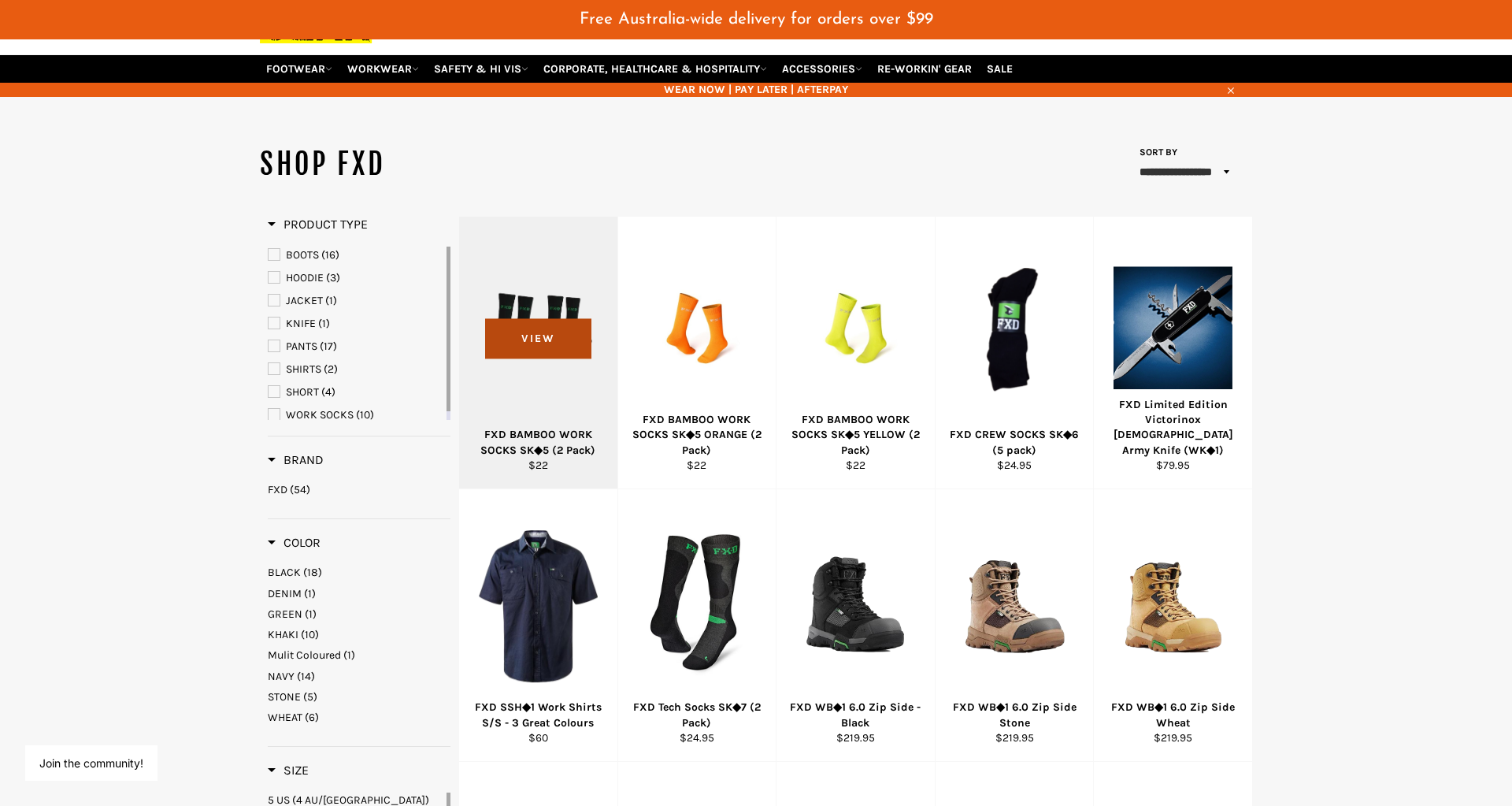
click at [503, 318] on span "View" at bounding box center [538, 338] width 106 height 40
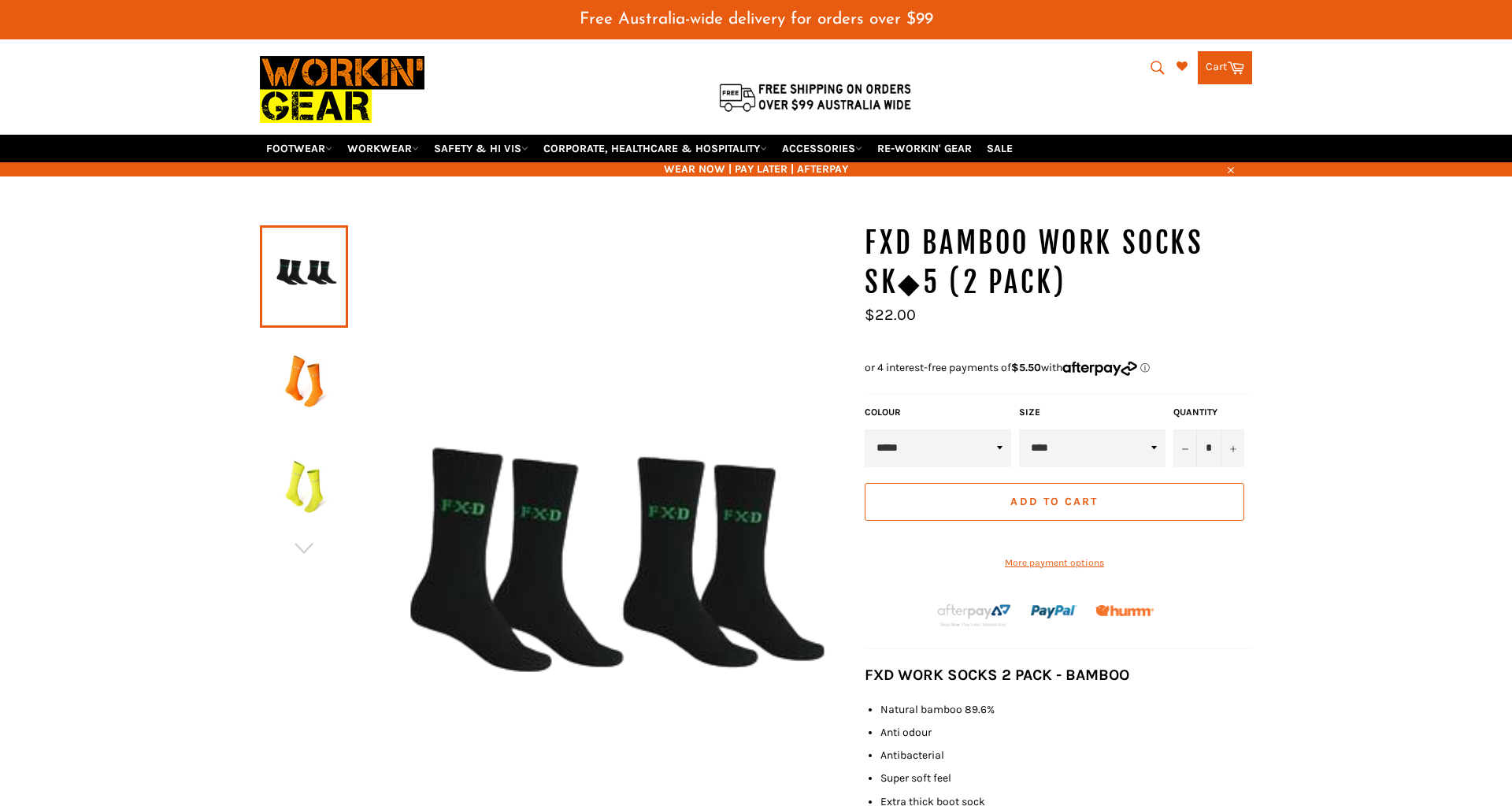
scroll to position [64, 0]
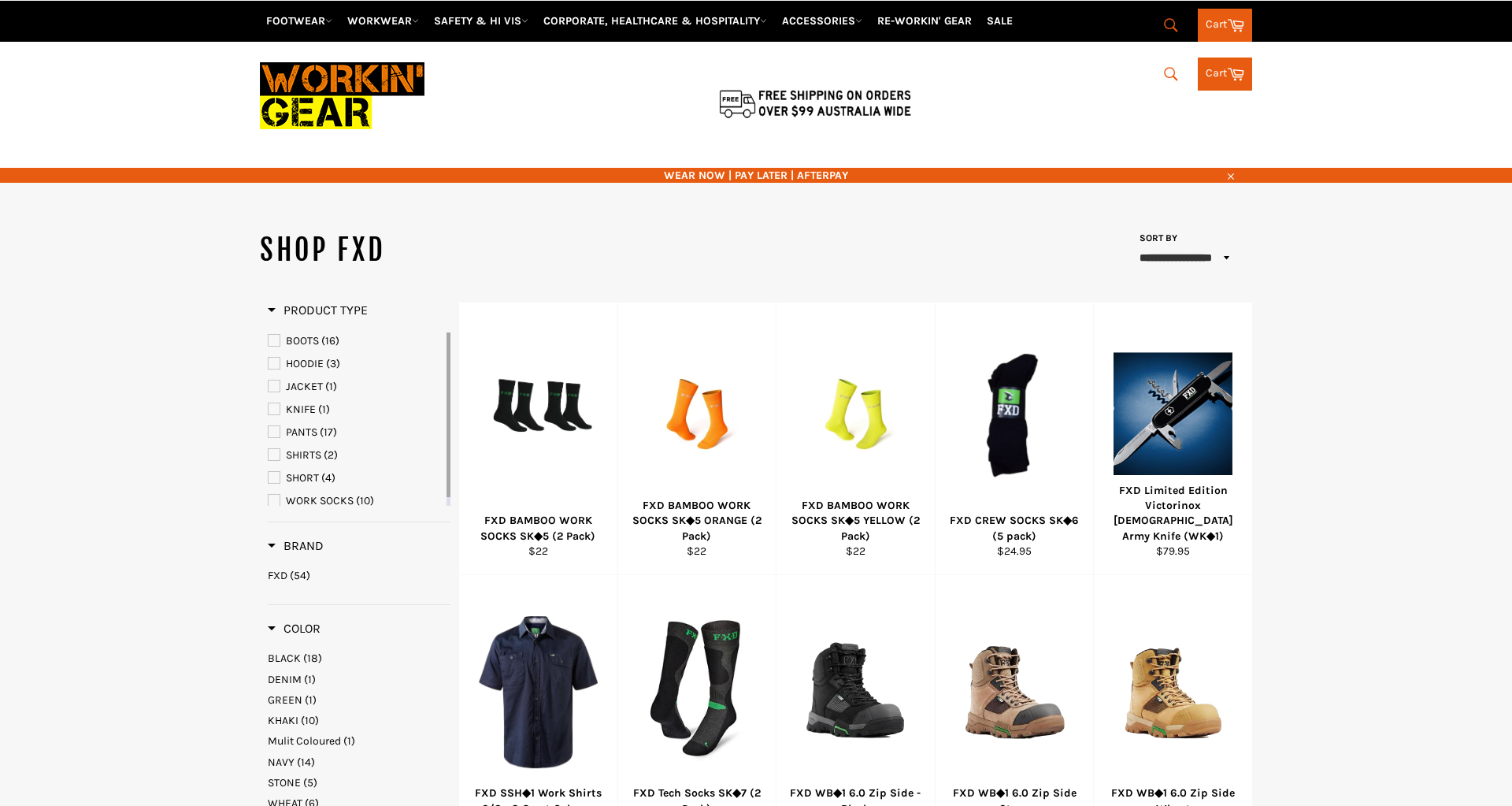
select select "**********"
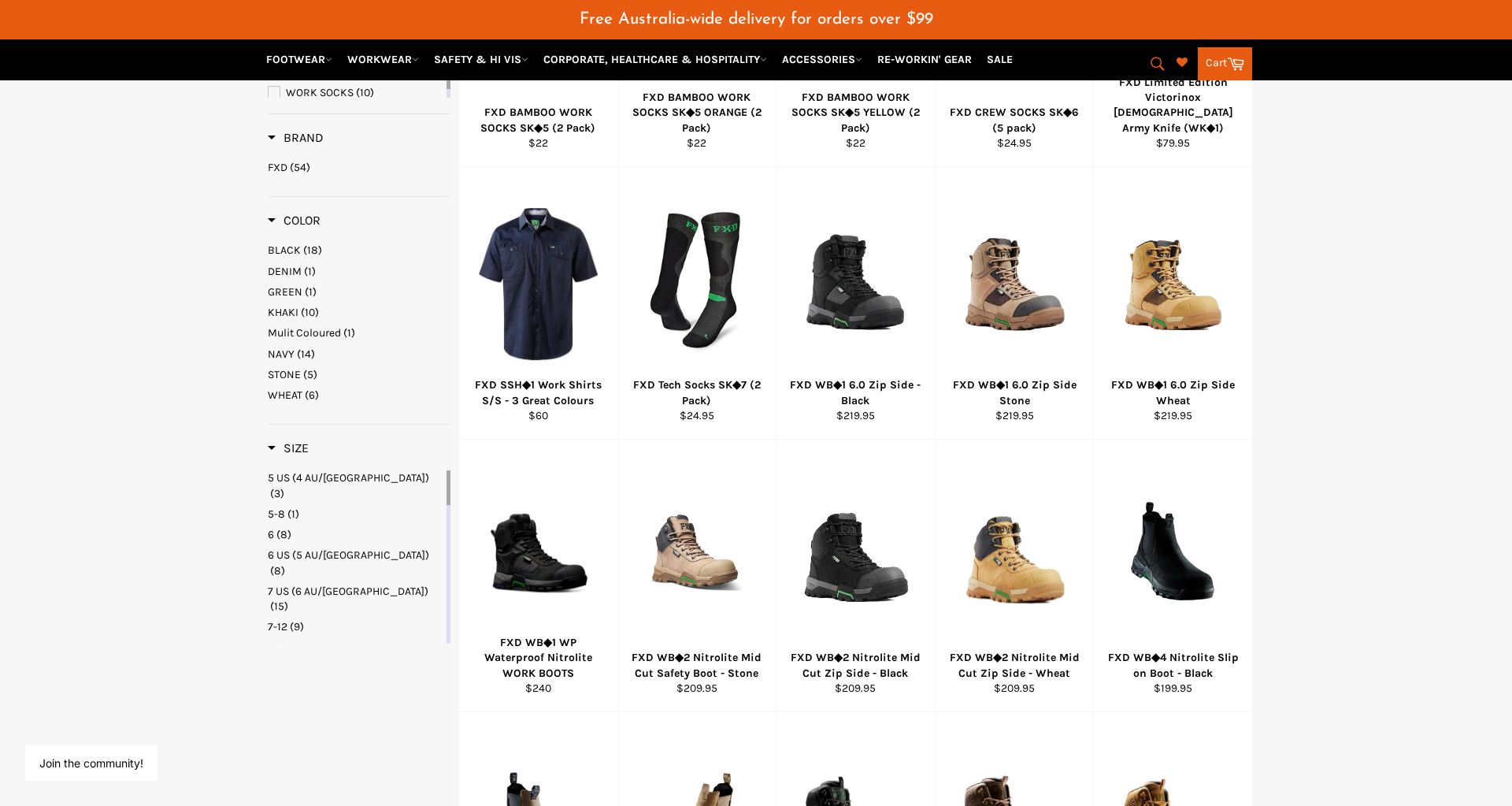
scroll to position [459, 0]
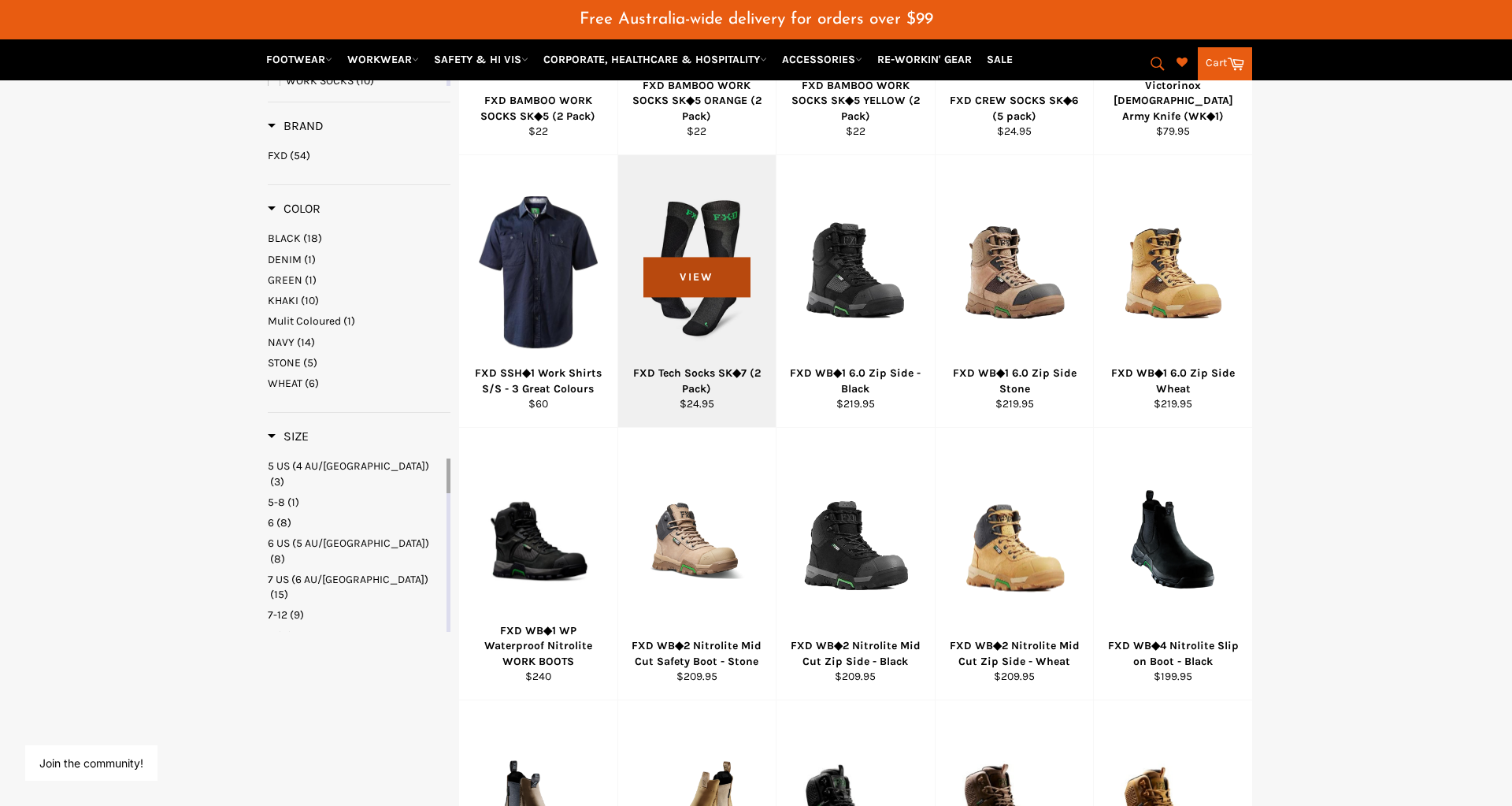
click at [703, 271] on span "View" at bounding box center [697, 276] width 106 height 40
